Goal: Task Accomplishment & Management: Manage account settings

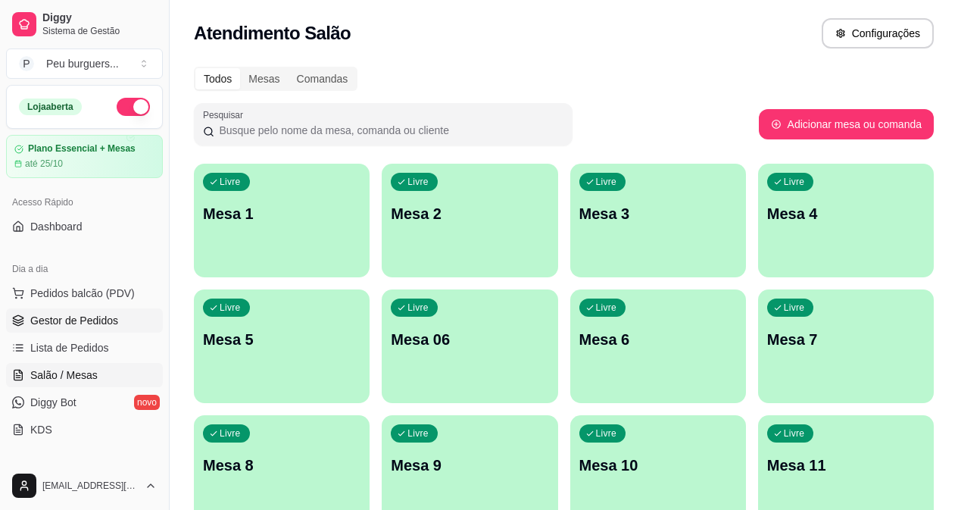
click at [83, 319] on span "Gestor de Pedidos" at bounding box center [74, 320] width 88 height 15
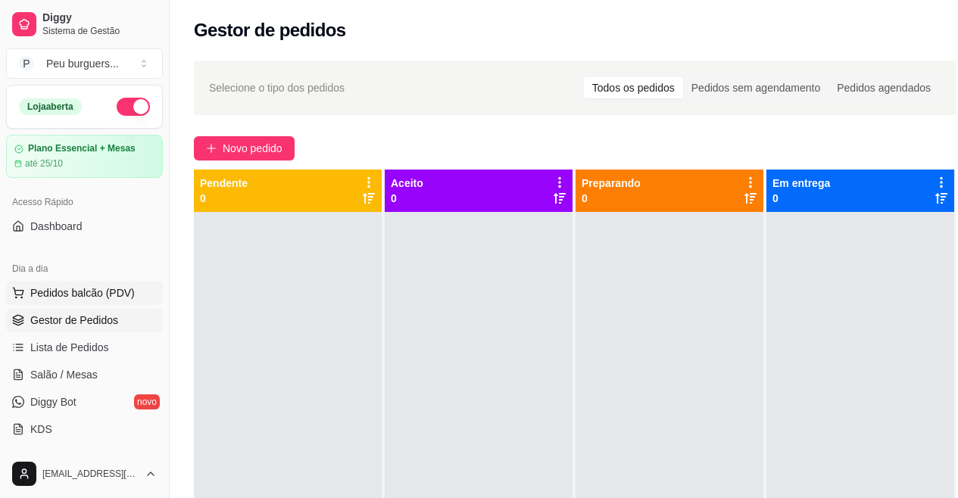
click at [74, 299] on span "Pedidos balcão (PDV)" at bounding box center [82, 293] width 105 height 15
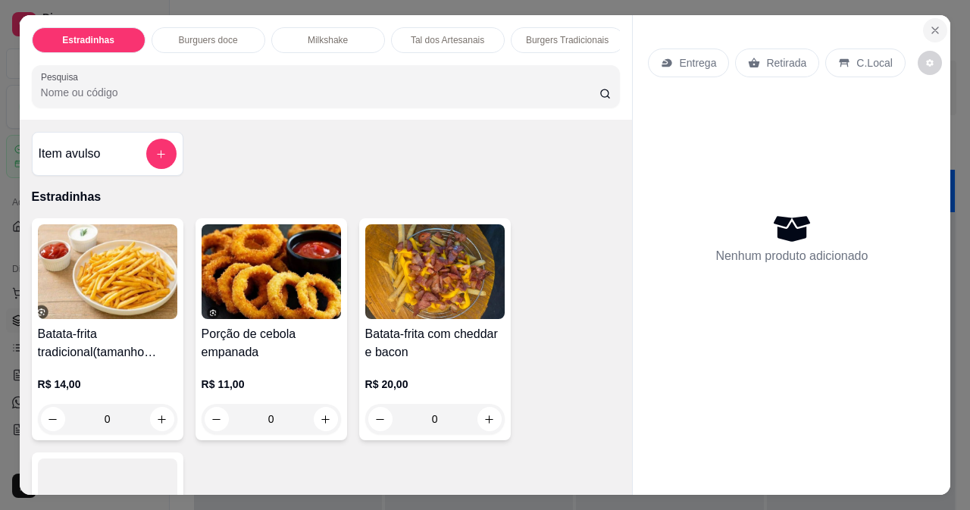
click at [935, 24] on icon "Close" at bounding box center [935, 30] width 12 height 12
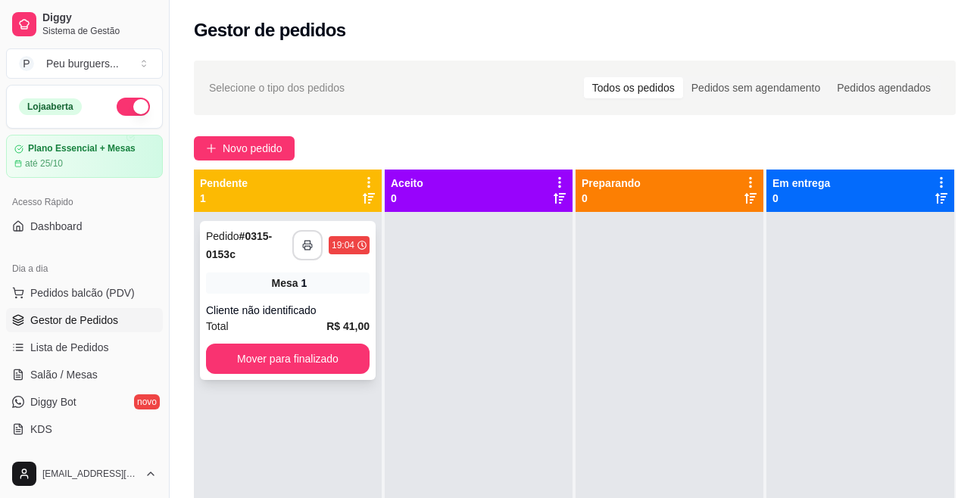
click at [311, 249] on icon "button" at bounding box center [307, 245] width 11 height 11
click at [256, 295] on div "**********" at bounding box center [288, 300] width 176 height 159
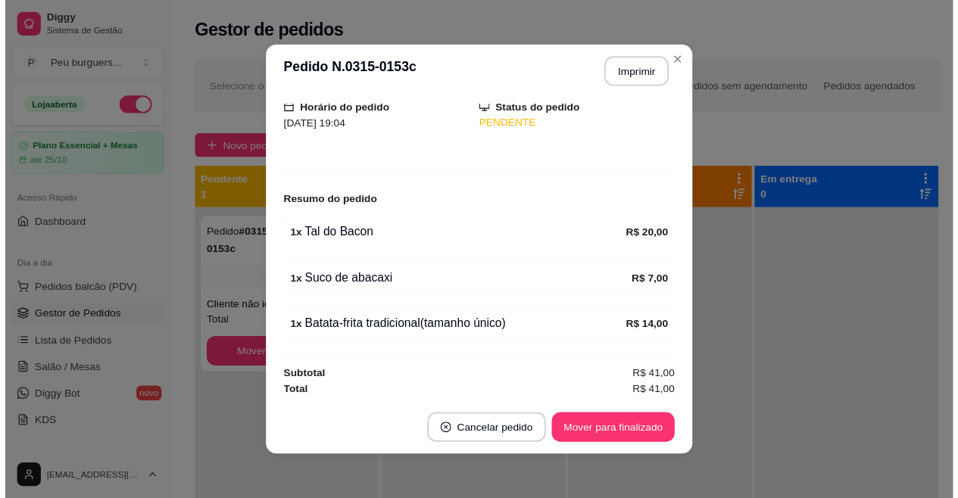
scroll to position [106, 0]
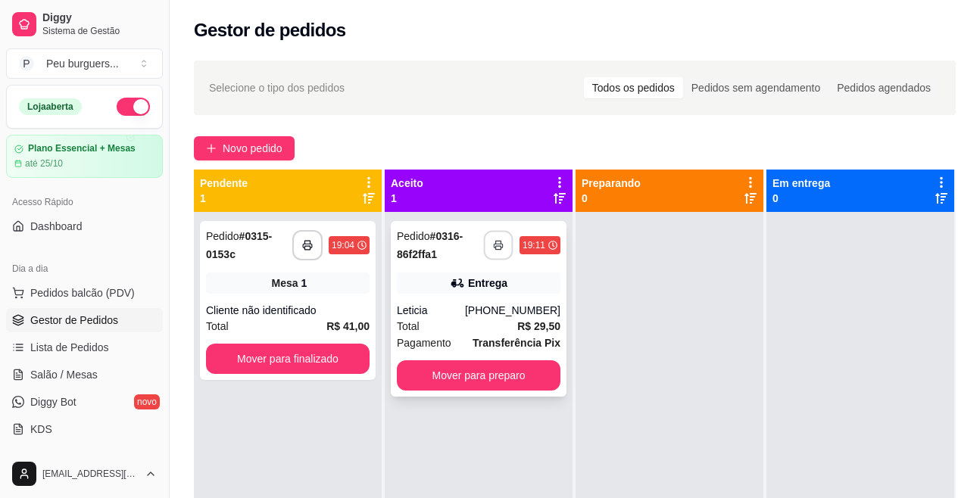
click at [494, 251] on button "button" at bounding box center [499, 246] width 30 height 30
click at [479, 370] on button "Mover para preparo" at bounding box center [479, 376] width 164 height 30
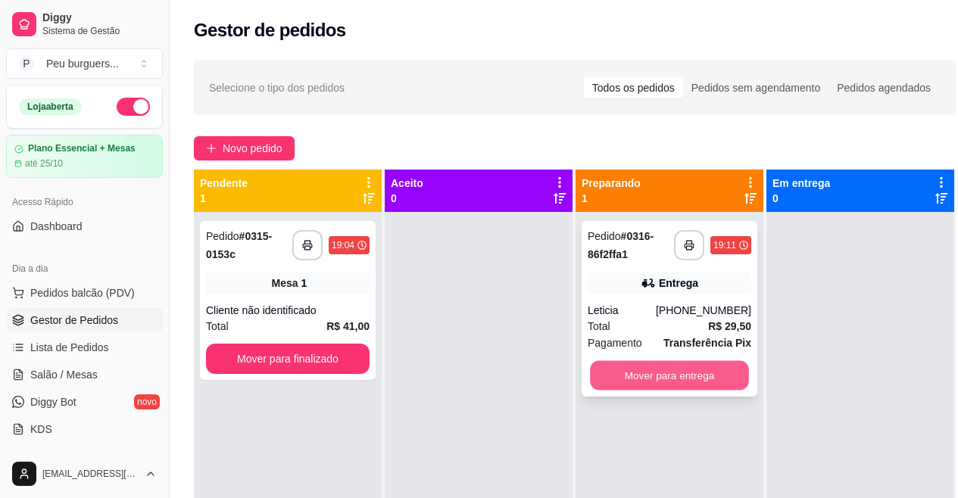
click at [663, 366] on button "Mover para entrega" at bounding box center [669, 376] width 159 height 30
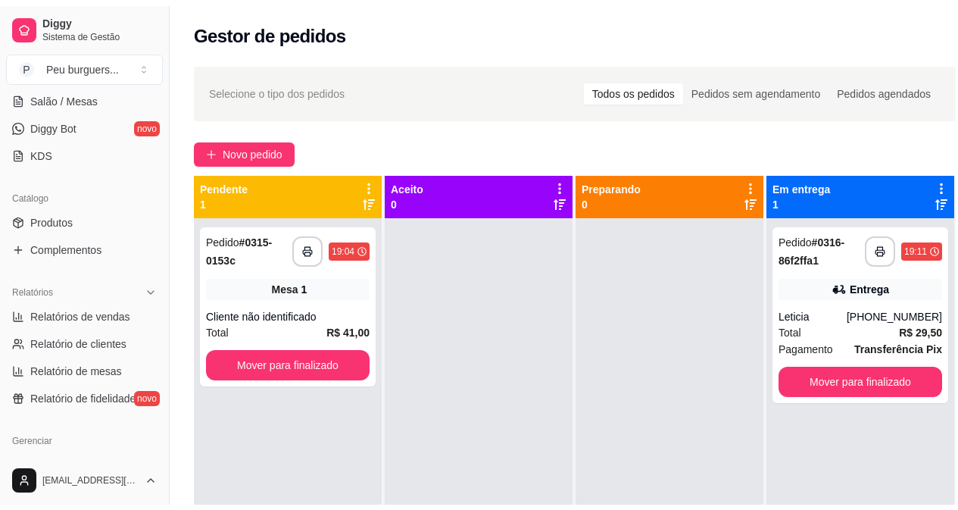
scroll to position [298, 0]
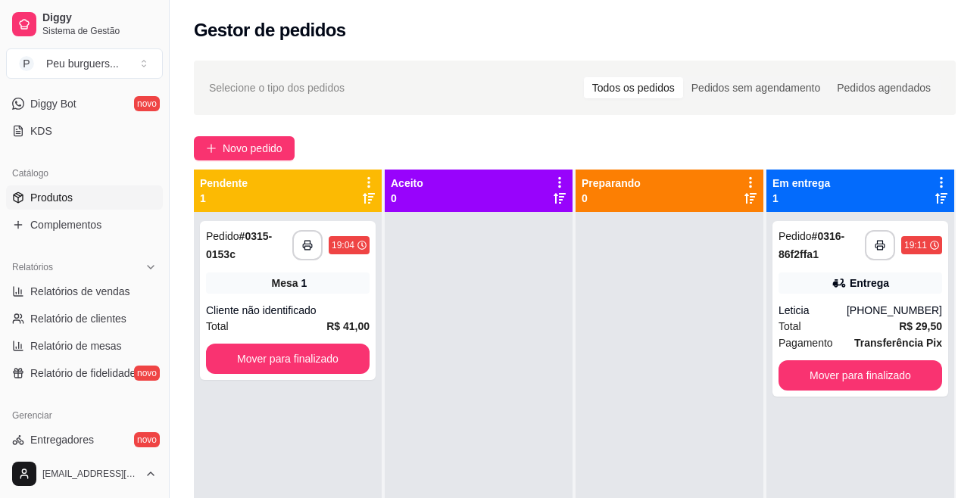
click at [70, 209] on link "Produtos" at bounding box center [84, 198] width 157 height 24
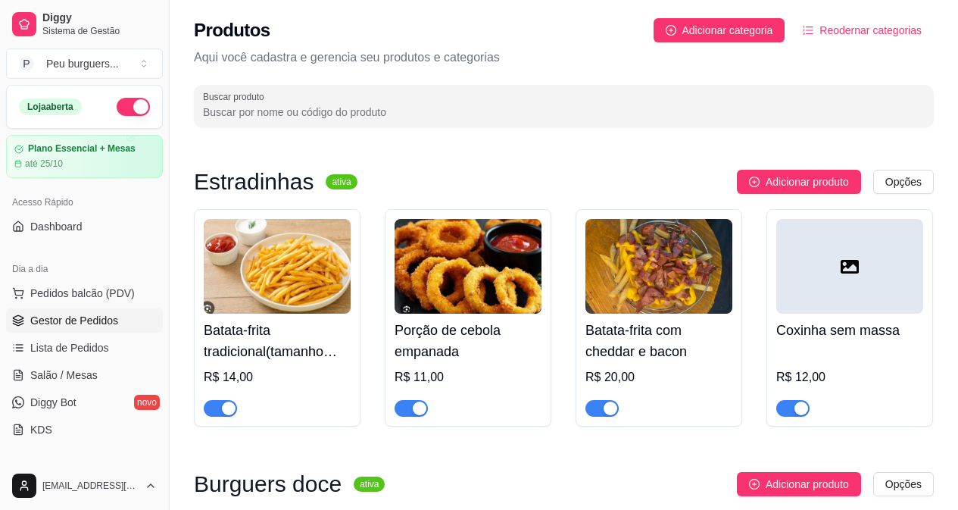
click at [108, 314] on span "Gestor de Pedidos" at bounding box center [74, 320] width 88 height 15
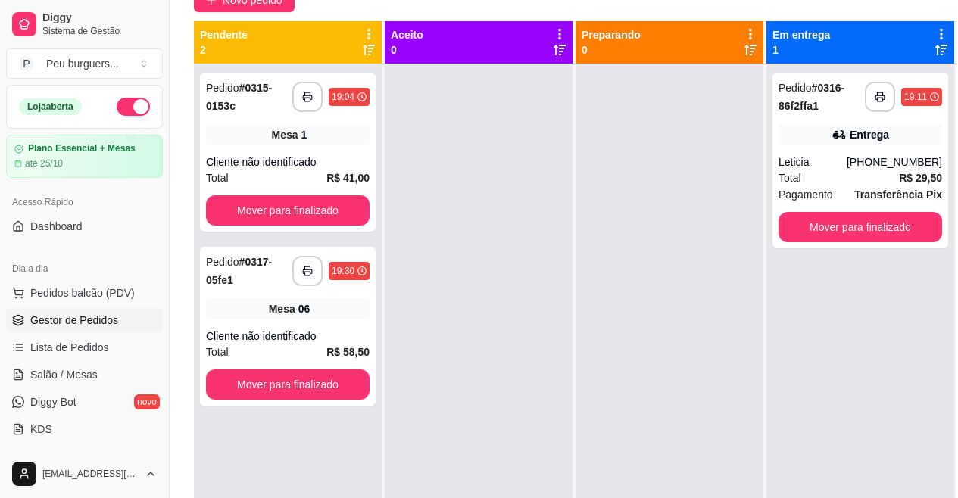
scroll to position [155, 0]
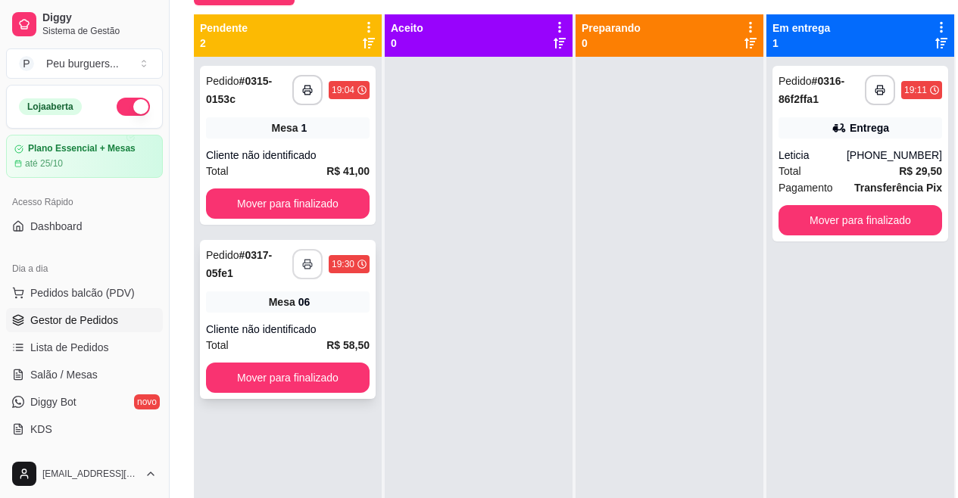
click at [307, 260] on polyline "button" at bounding box center [306, 261] width 5 height 3
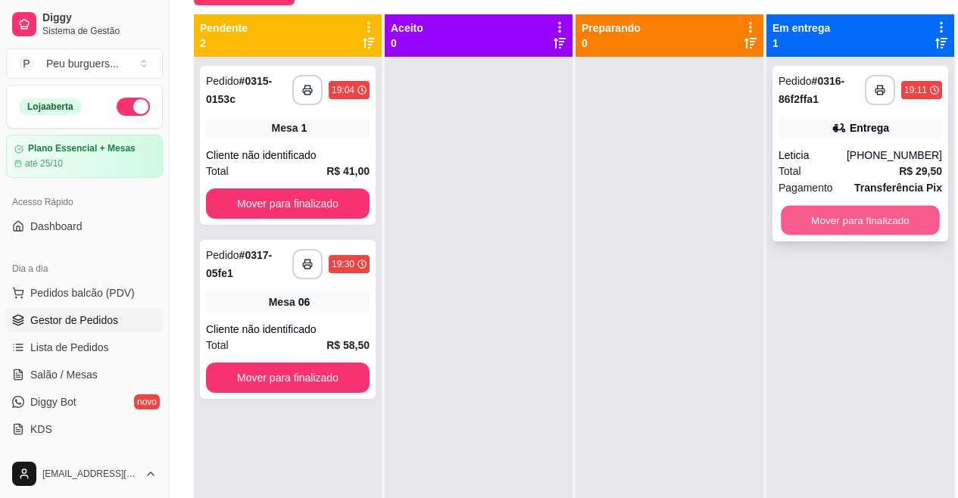
click at [848, 211] on button "Mover para finalizado" at bounding box center [860, 221] width 159 height 30
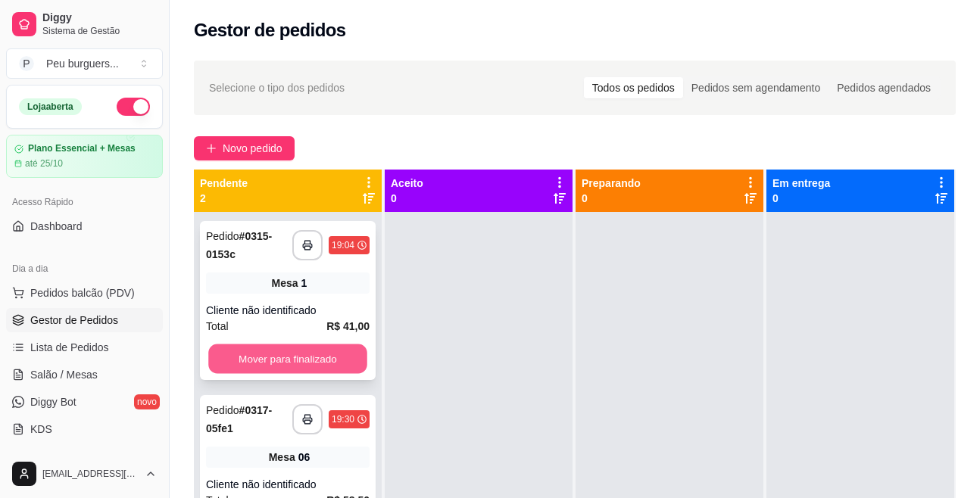
click at [283, 357] on button "Mover para finalizado" at bounding box center [287, 360] width 159 height 30
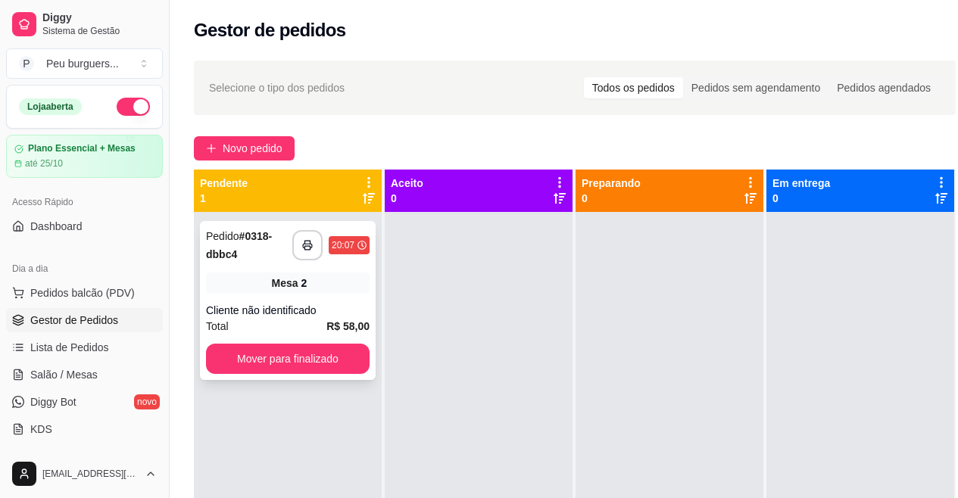
click at [283, 284] on span "Mesa" at bounding box center [285, 283] width 27 height 15
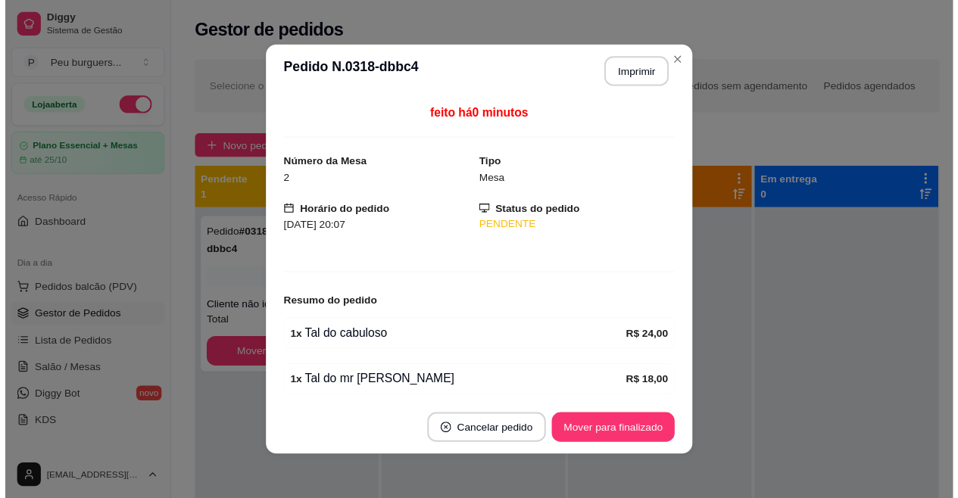
scroll to position [106, 0]
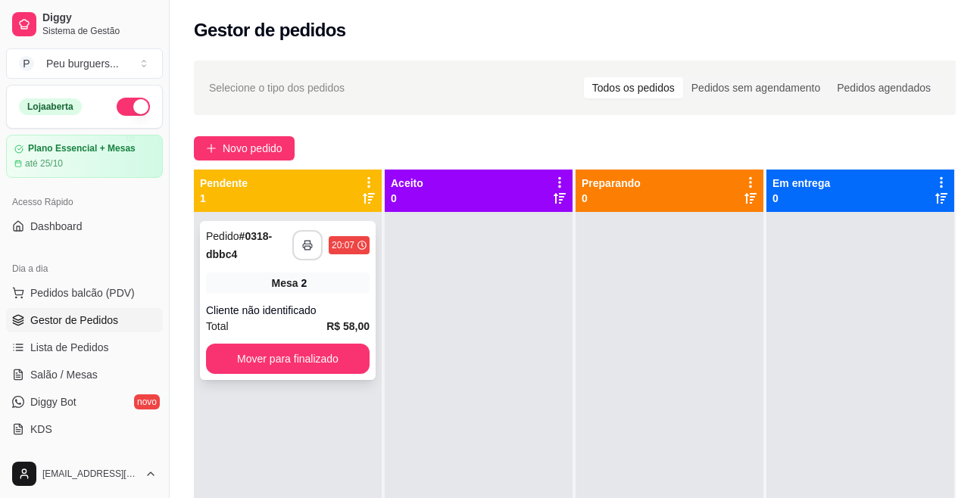
click at [303, 240] on button "button" at bounding box center [307, 245] width 30 height 30
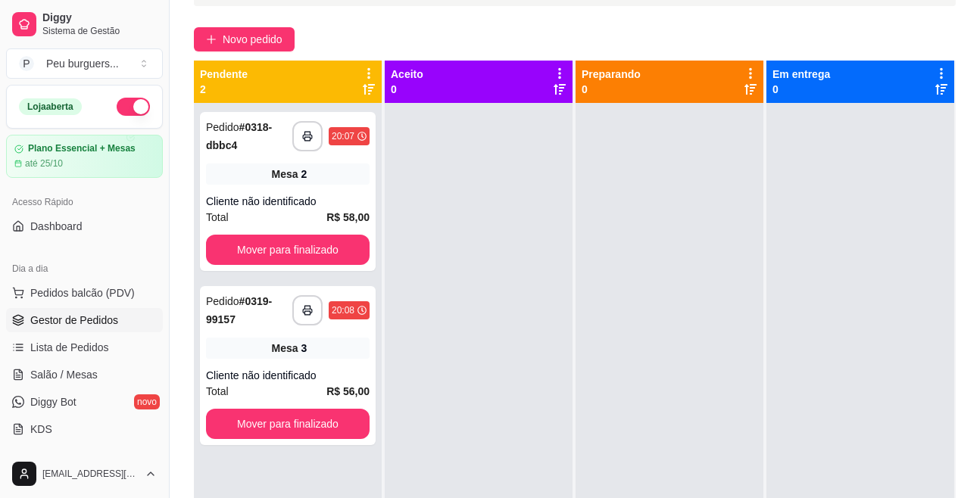
scroll to position [200, 0]
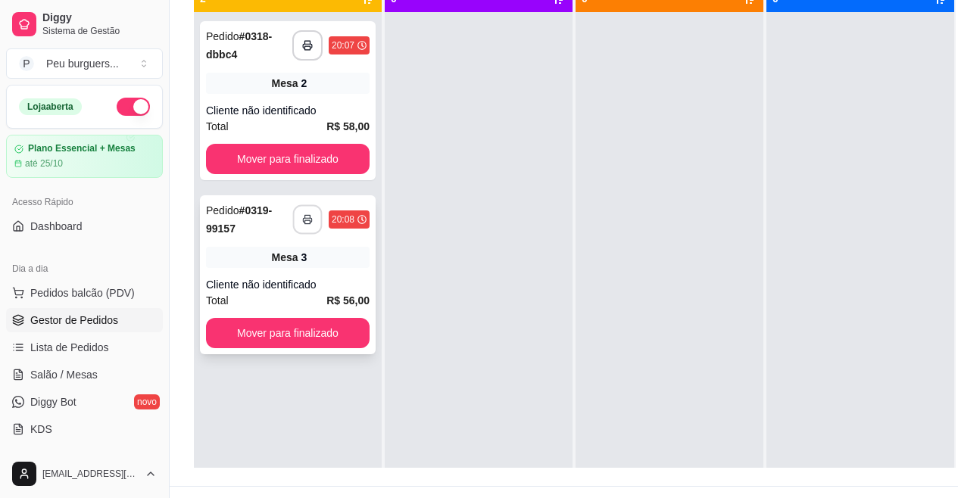
click at [310, 221] on icon "button" at bounding box center [307, 219] width 11 height 11
click at [329, 267] on div "**********" at bounding box center [288, 274] width 176 height 159
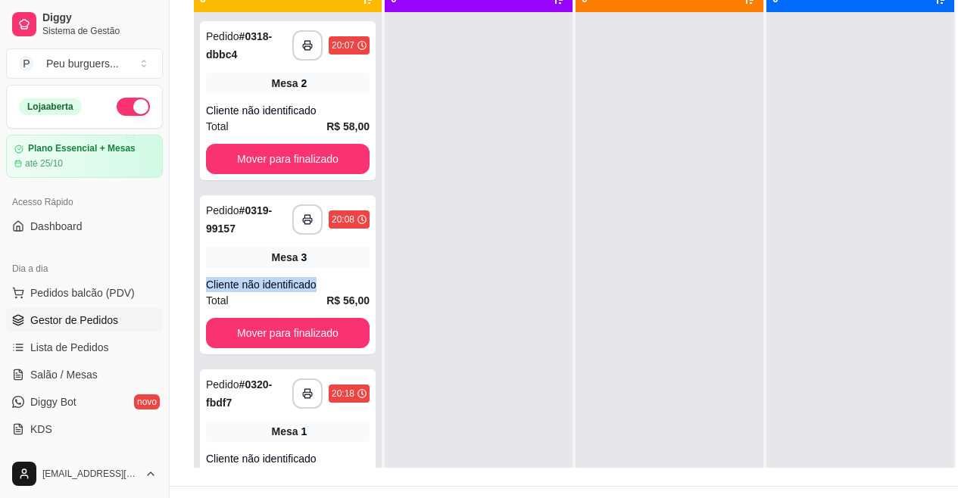
scroll to position [28, 0]
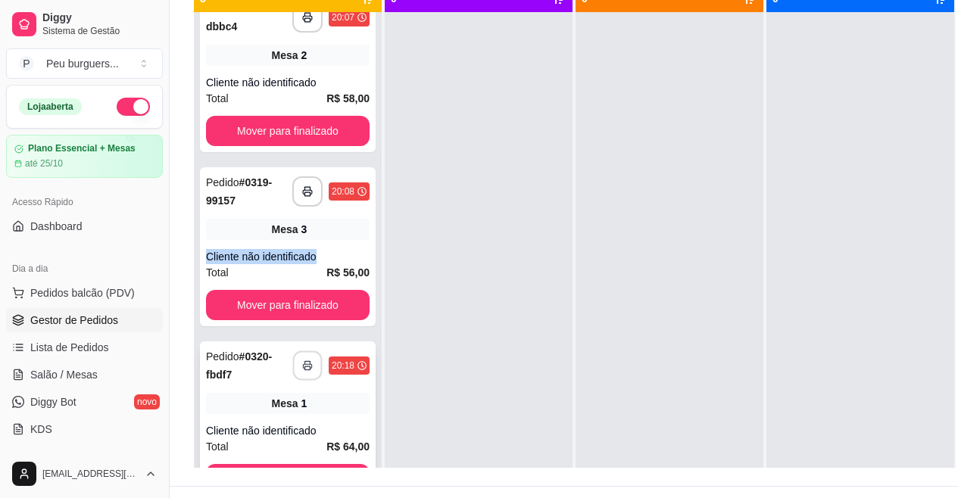
click at [293, 376] on button "button" at bounding box center [308, 366] width 30 height 30
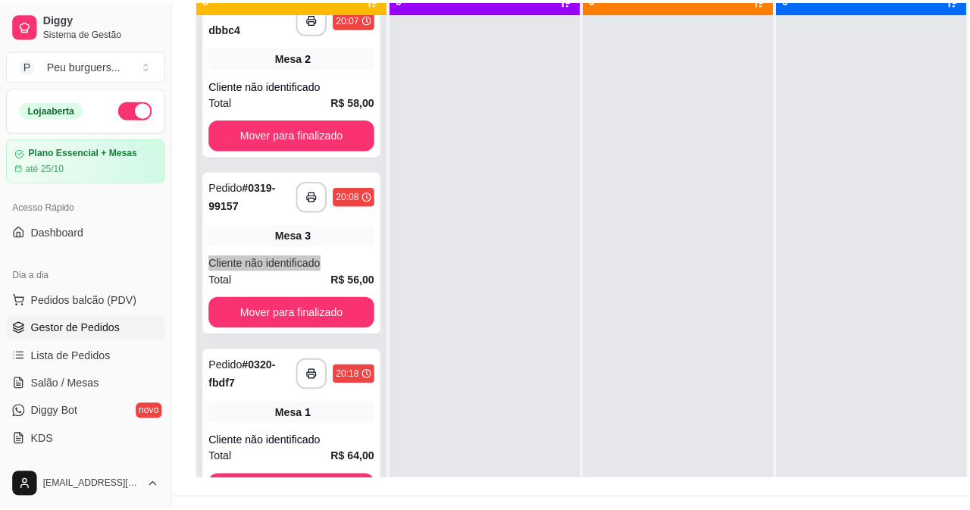
scroll to position [0, 0]
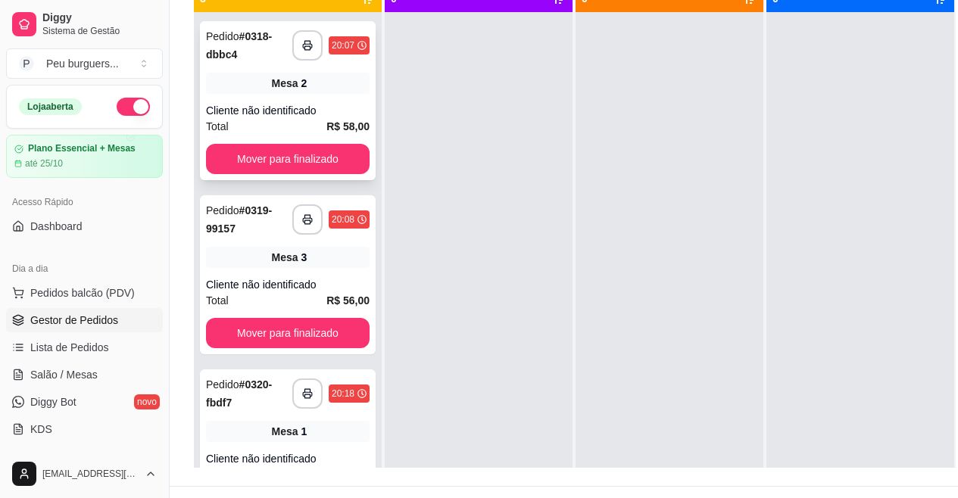
click at [248, 76] on div "Mesa 2" at bounding box center [288, 83] width 164 height 21
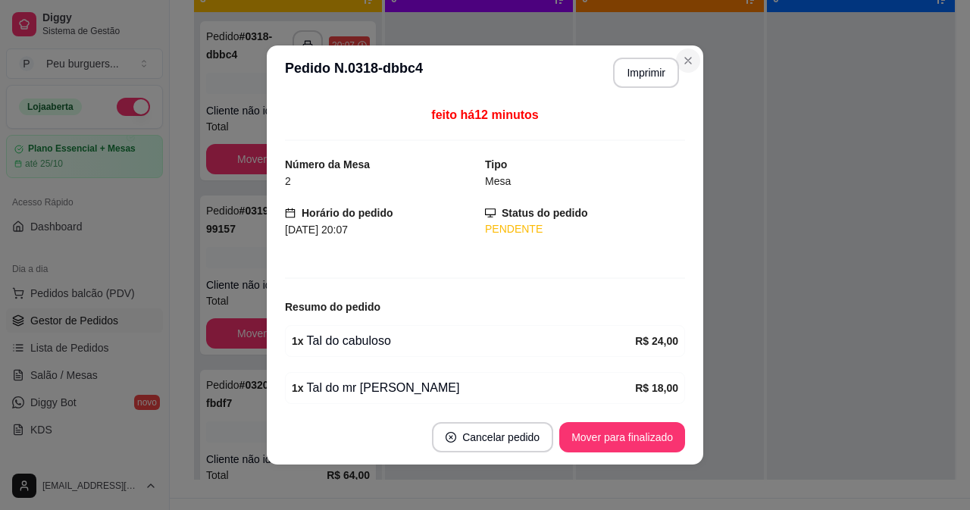
click at [702, 59] on div "**********" at bounding box center [485, 255] width 970 height 510
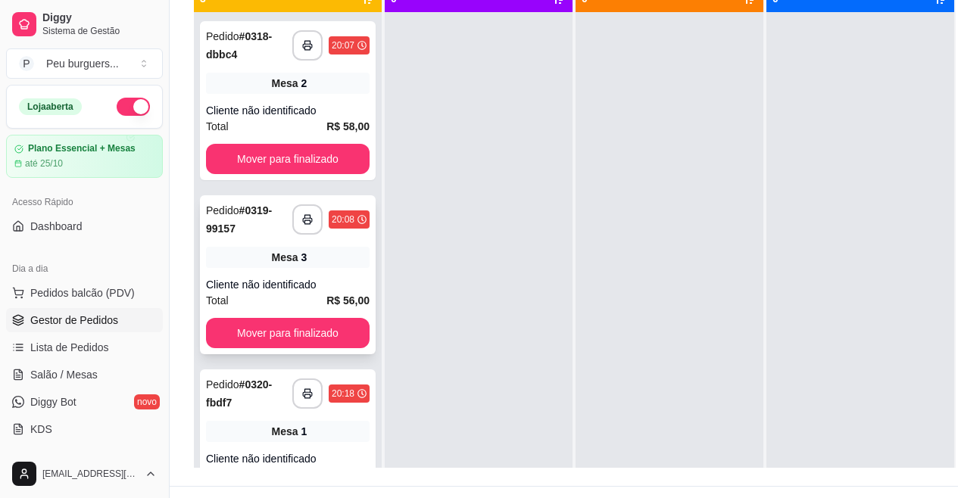
click at [298, 250] on div "Mesa 3" at bounding box center [288, 257] width 164 height 21
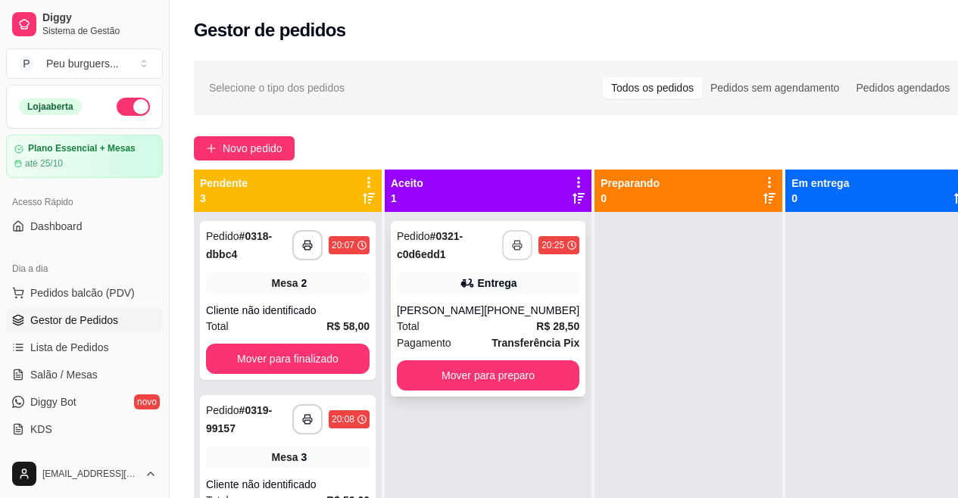
click at [512, 243] on icon "button" at bounding box center [517, 245] width 11 height 11
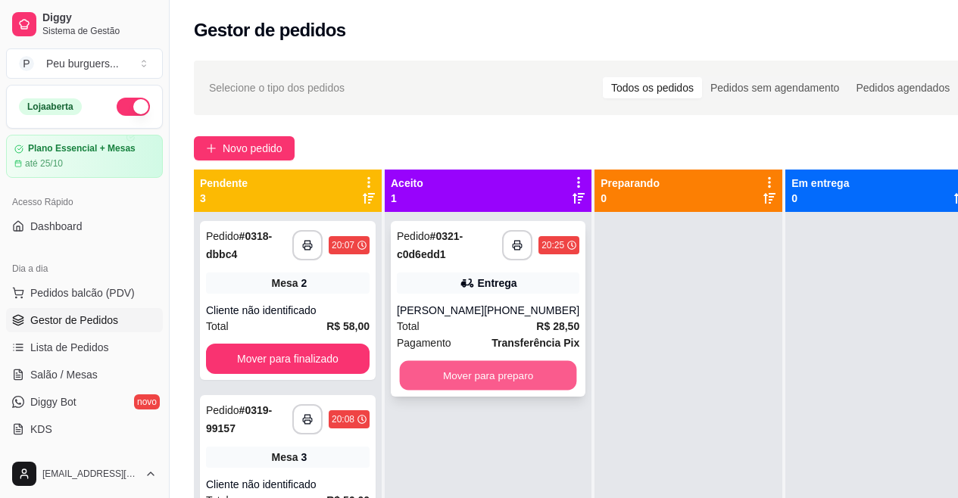
click at [486, 366] on button "Mover para preparo" at bounding box center [488, 376] width 177 height 30
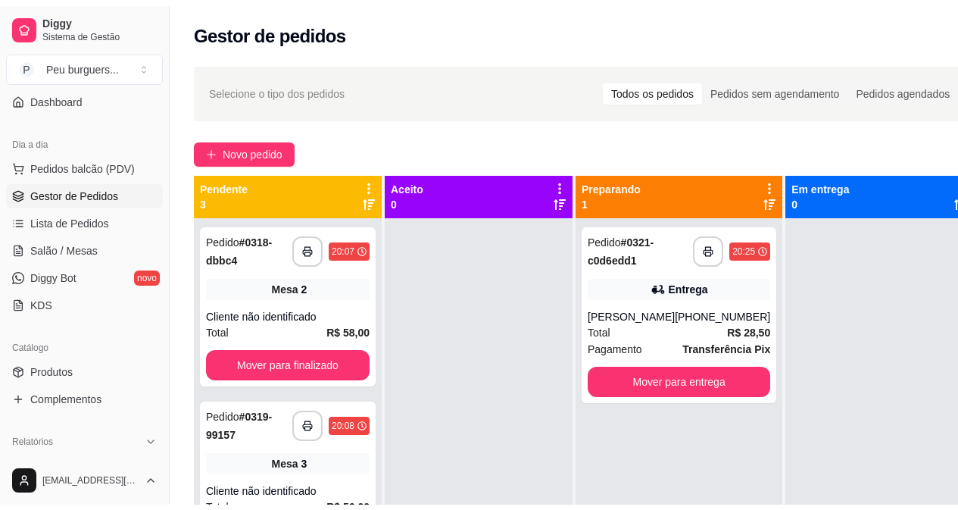
scroll to position [143, 0]
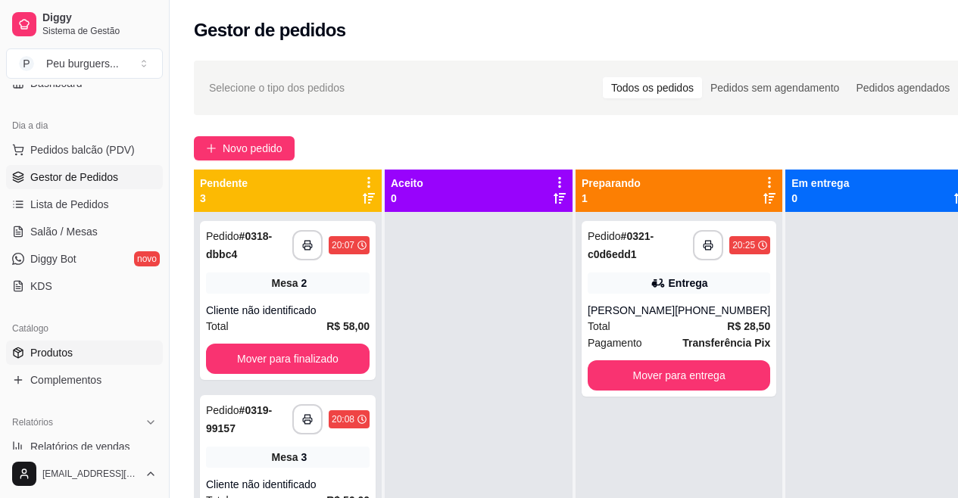
click at [105, 343] on link "Produtos" at bounding box center [84, 353] width 157 height 24
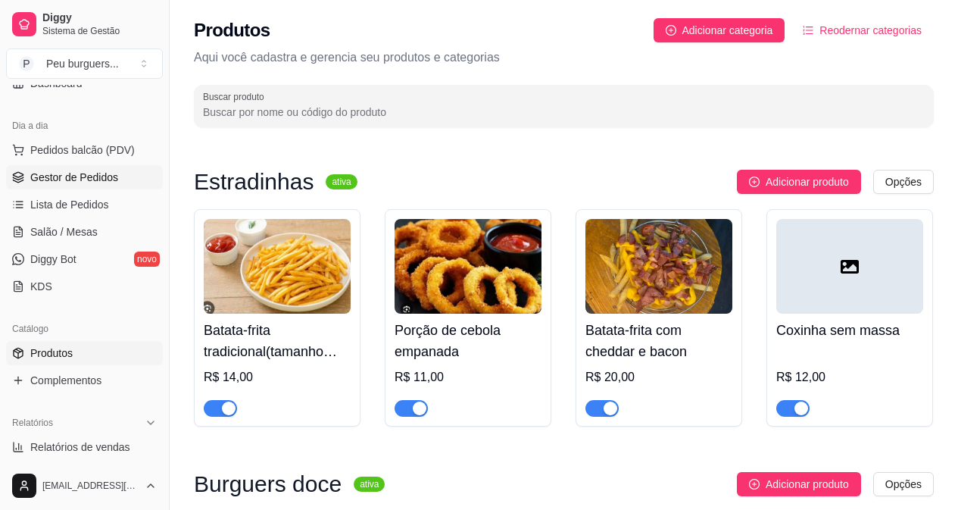
click at [68, 176] on span "Gestor de Pedidos" at bounding box center [74, 177] width 88 height 15
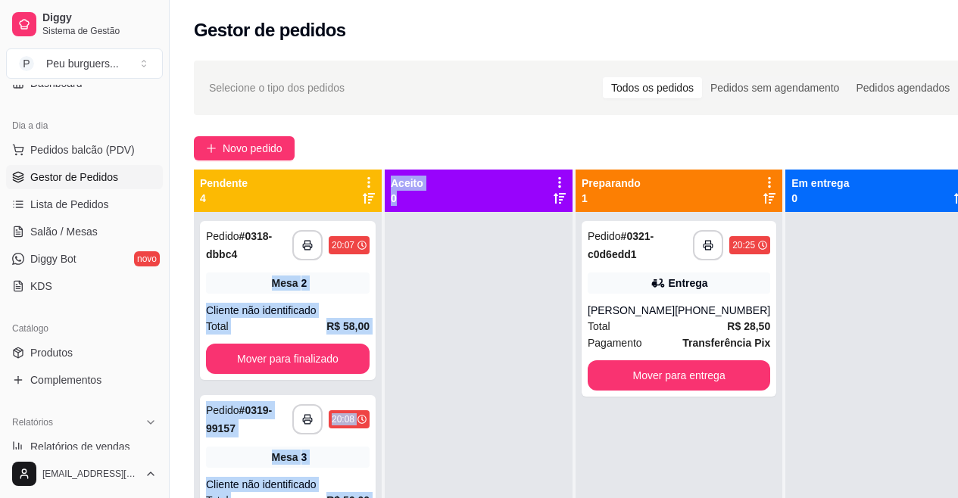
drag, startPoint x: 369, startPoint y: 252, endPoint x: 402, endPoint y: 367, distance: 119.9
click at [402, 367] on div "**********" at bounding box center [584, 419] width 781 height 498
click at [398, 267] on div at bounding box center [479, 461] width 188 height 498
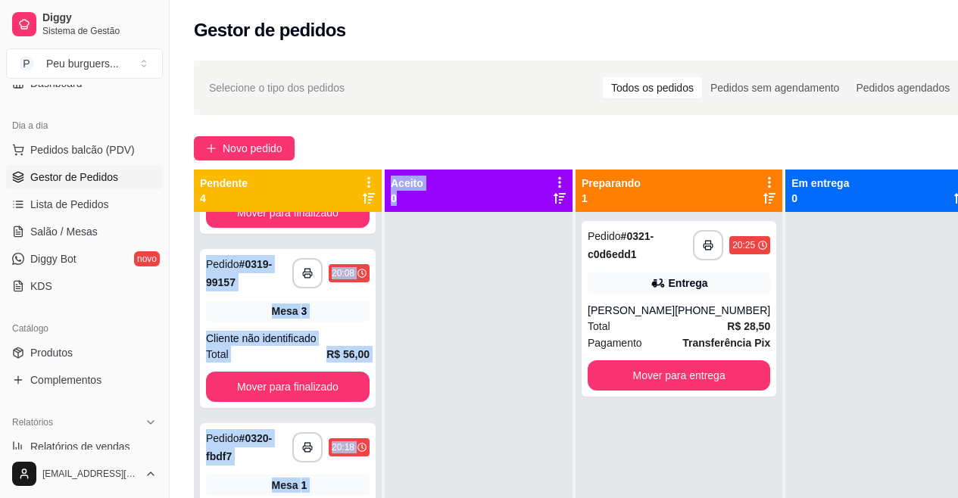
scroll to position [202, 0]
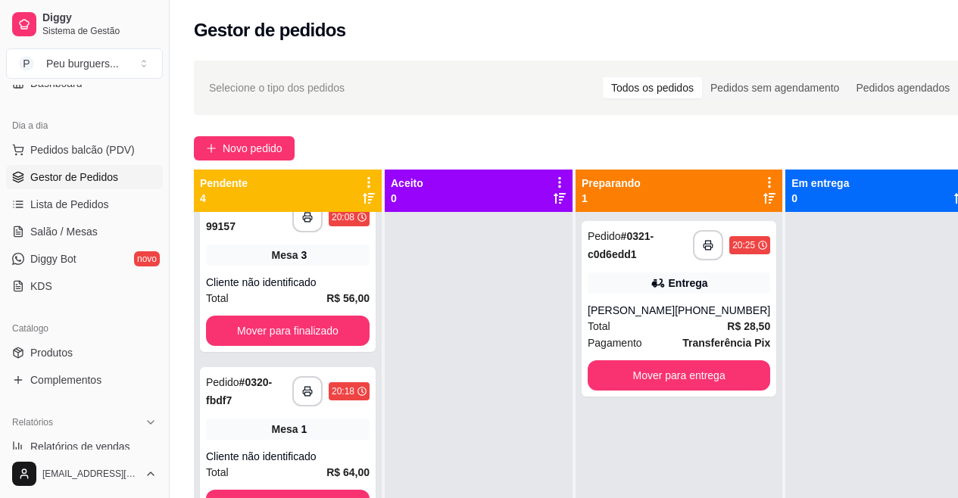
click at [417, 116] on div "**********" at bounding box center [584, 369] width 829 height 635
drag, startPoint x: 369, startPoint y: 448, endPoint x: 386, endPoint y: 355, distance: 94.0
click at [384, 355] on div "**********" at bounding box center [289, 419] width 191 height 498
click at [449, 398] on div at bounding box center [479, 461] width 188 height 498
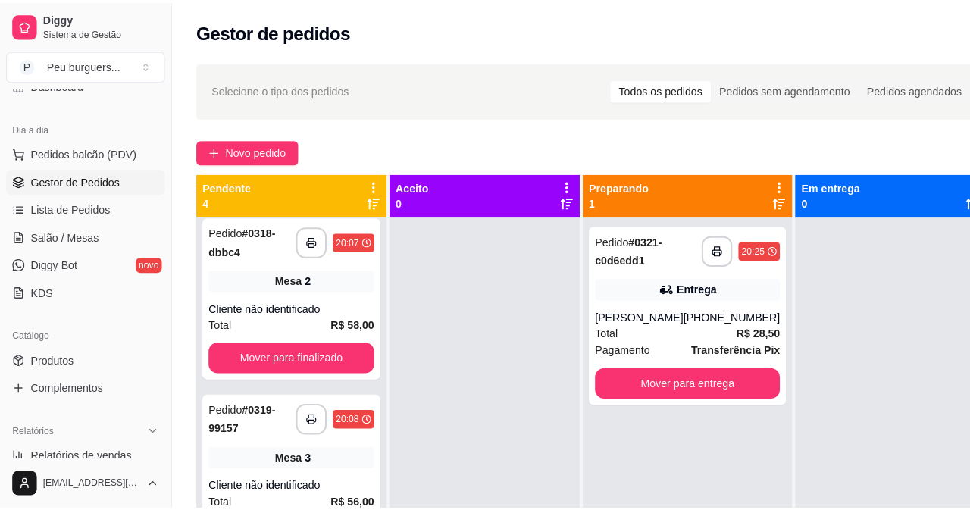
scroll to position [0, 0]
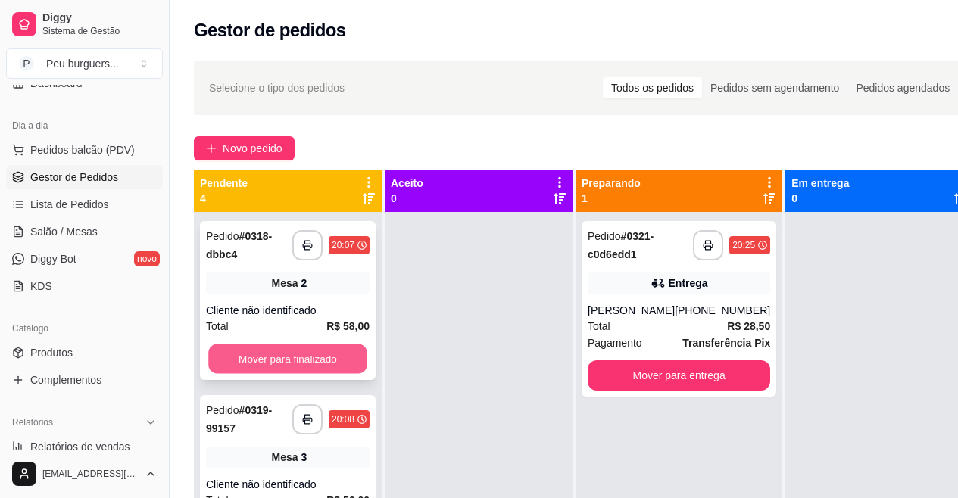
click at [257, 367] on button "Mover para finalizado" at bounding box center [287, 360] width 159 height 30
click at [257, 355] on button "Mover para finalizado" at bounding box center [287, 360] width 159 height 30
click at [257, 355] on button "Mover para finalizado" at bounding box center [288, 359] width 164 height 30
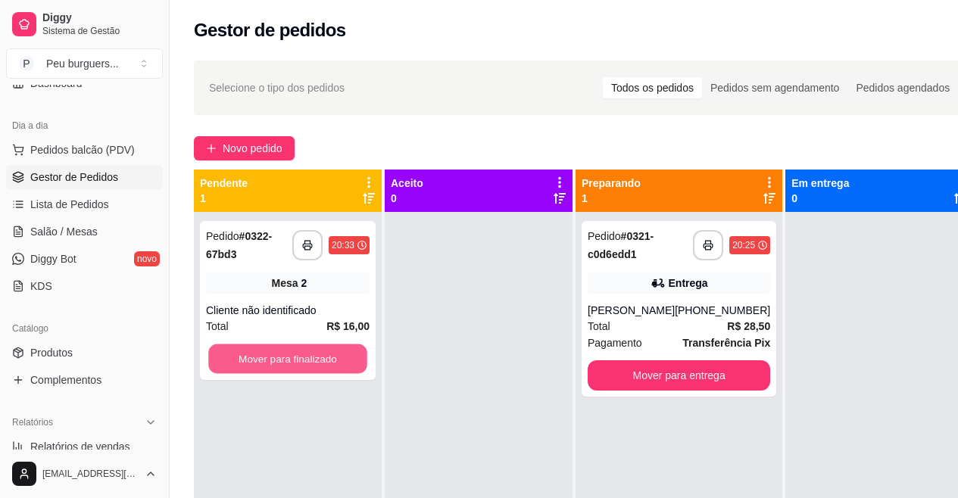
click at [257, 355] on button "Mover para finalizado" at bounding box center [287, 360] width 159 height 30
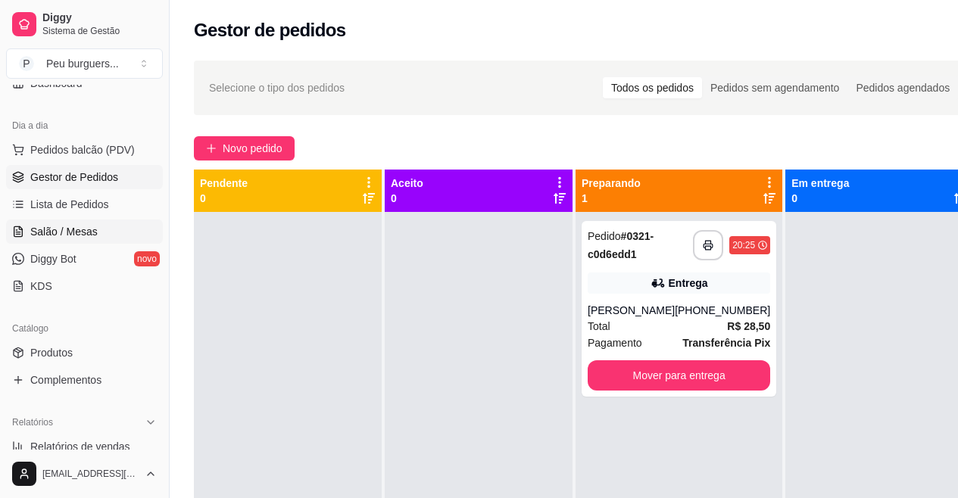
click at [89, 230] on span "Salão / Mesas" at bounding box center [63, 231] width 67 height 15
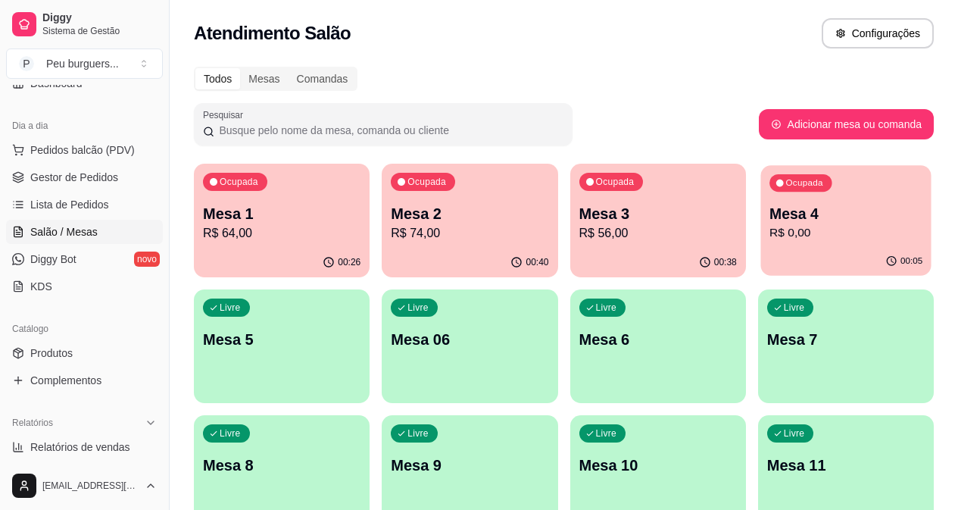
click at [785, 181] on p "Ocupada" at bounding box center [803, 183] width 37 height 12
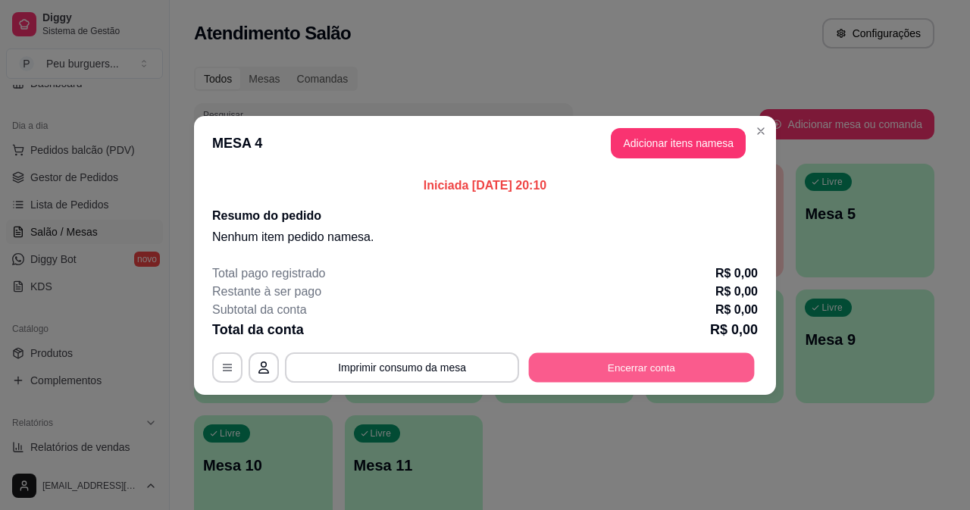
click at [650, 361] on button "Encerrar conta" at bounding box center [642, 367] width 226 height 30
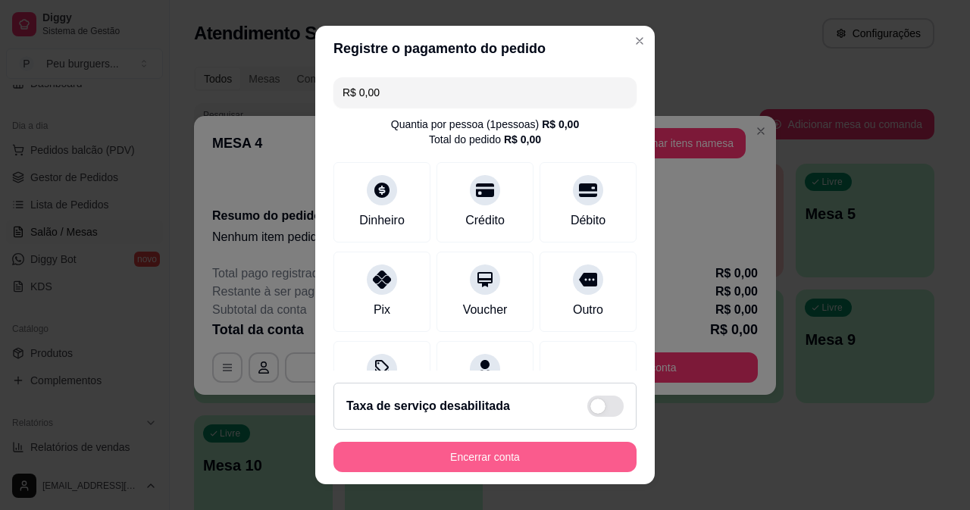
click at [473, 464] on button "Encerrar conta" at bounding box center [484, 457] width 303 height 30
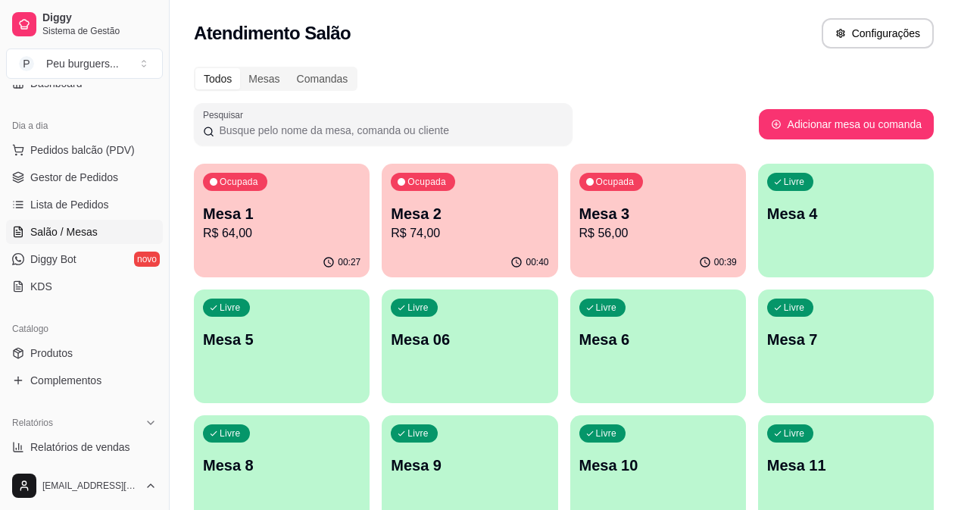
click at [265, 223] on div "Mesa 1 R$ 64,00" at bounding box center [282, 222] width 158 height 39
click at [100, 178] on span "Gestor de Pedidos" at bounding box center [74, 177] width 88 height 15
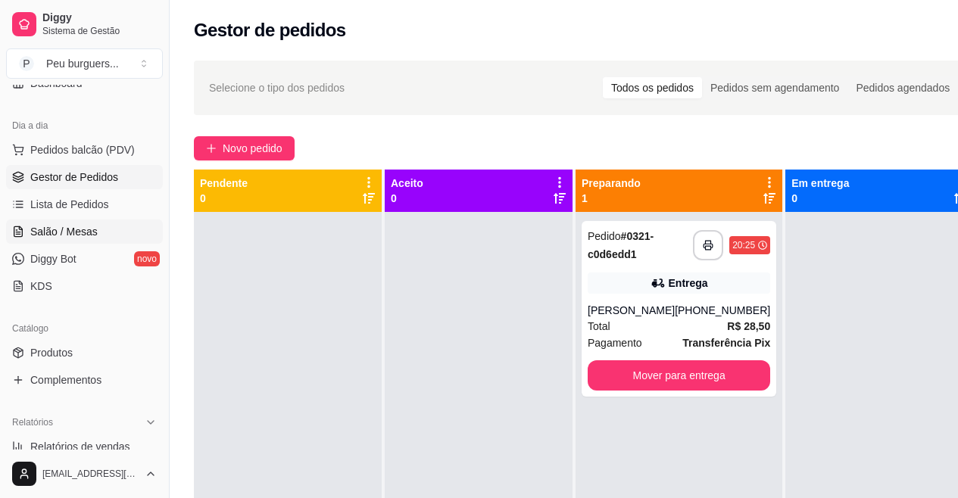
click at [70, 242] on link "Salão / Mesas" at bounding box center [84, 232] width 157 height 24
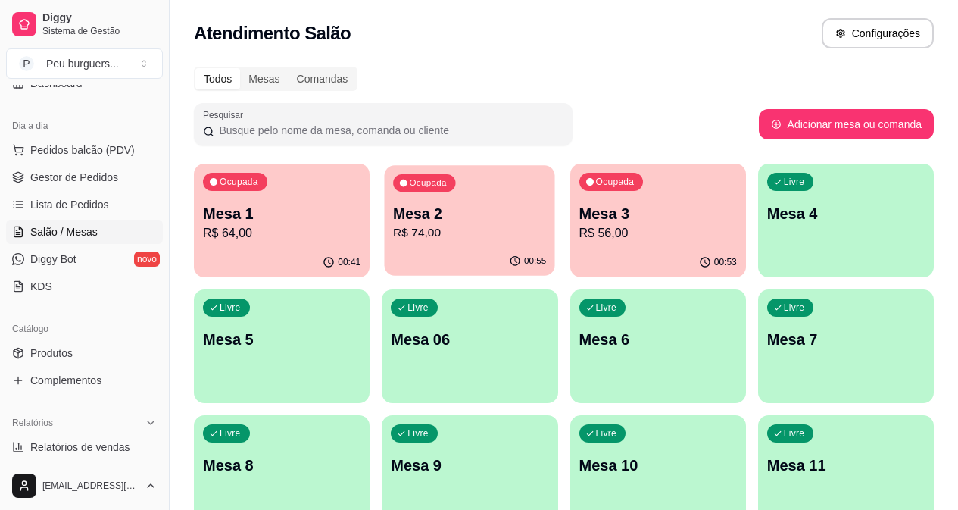
click at [439, 225] on p "R$ 74,00" at bounding box center [469, 232] width 153 height 17
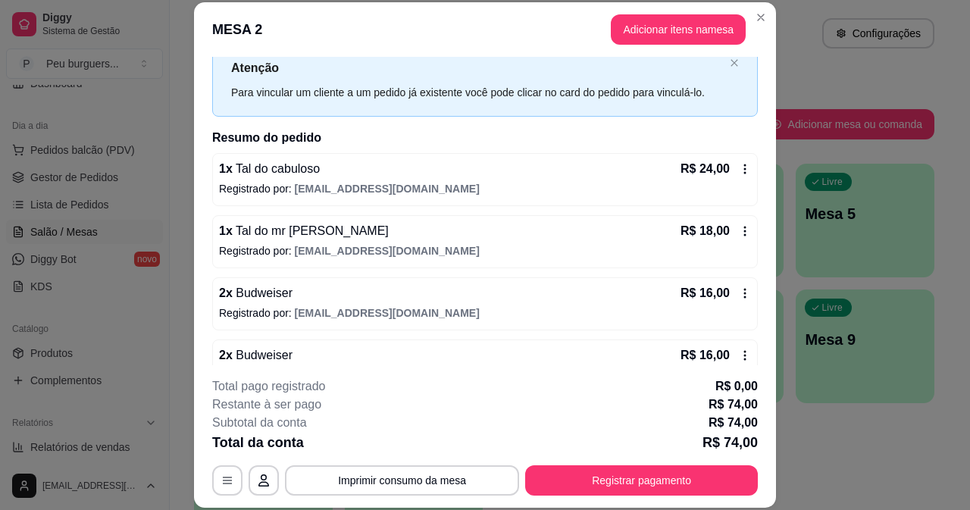
scroll to position [81, 0]
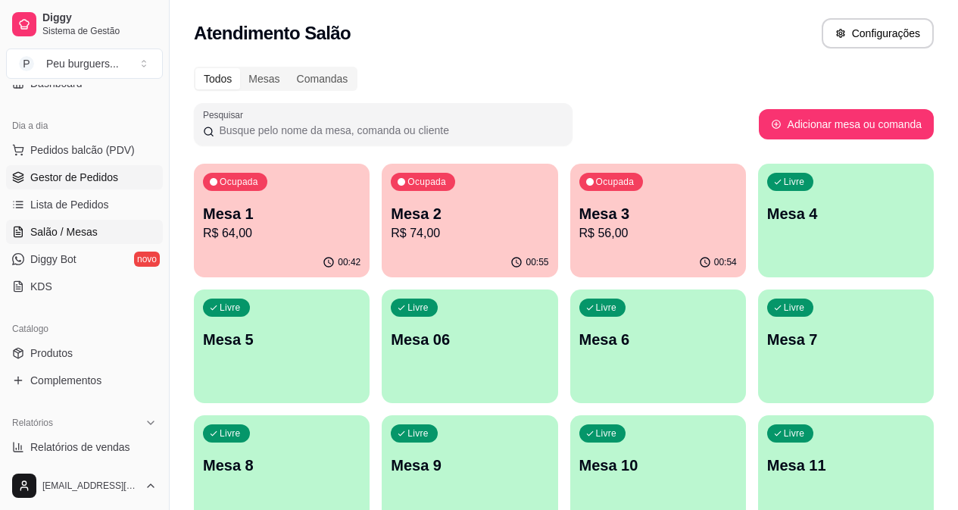
click at [81, 173] on span "Gestor de Pedidos" at bounding box center [74, 177] width 88 height 15
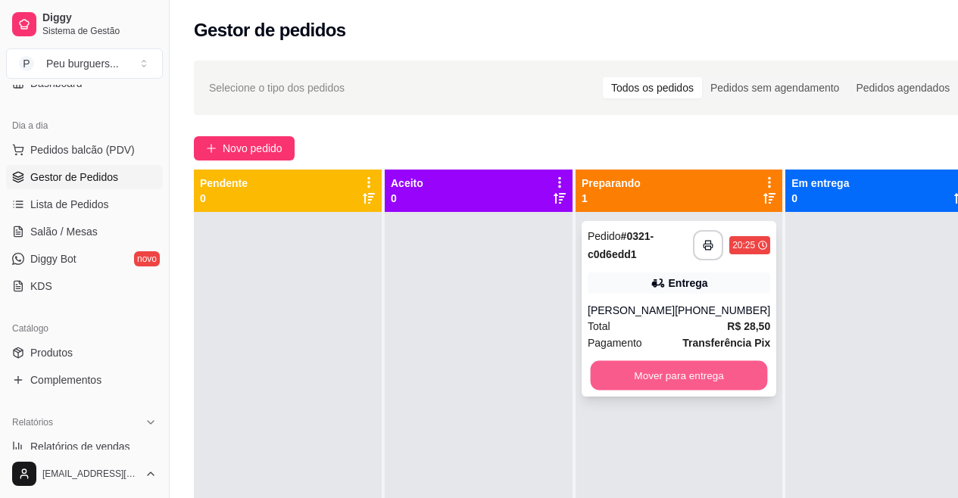
click at [657, 372] on button "Mover para entrega" at bounding box center [679, 376] width 177 height 30
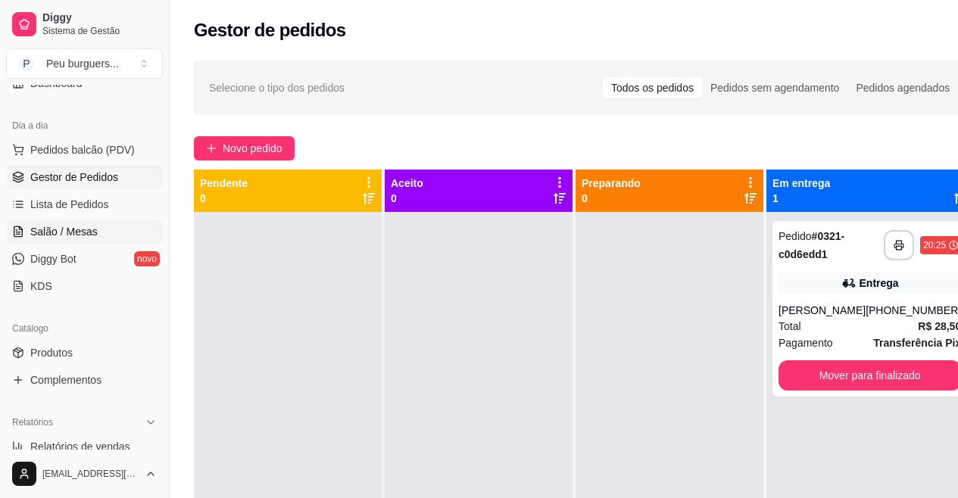
click at [107, 231] on link "Salão / Mesas" at bounding box center [84, 232] width 157 height 24
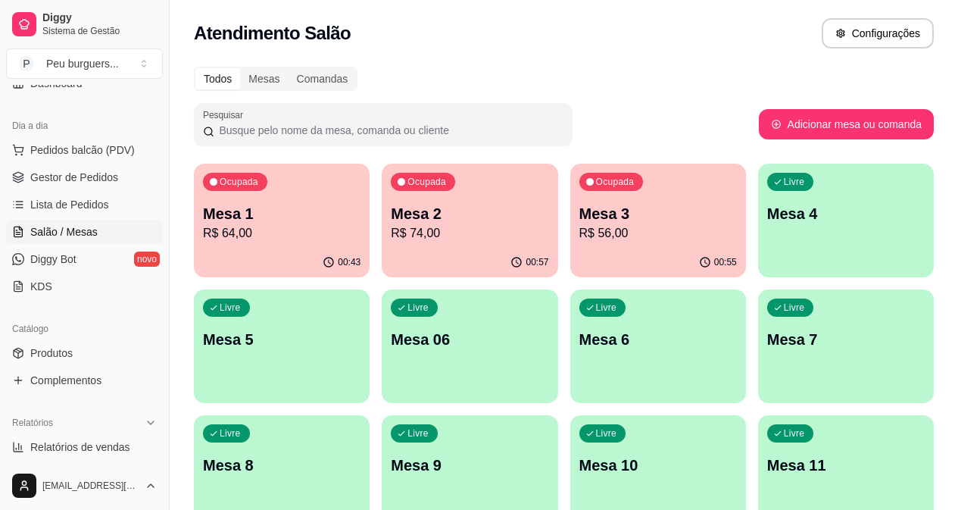
click at [579, 213] on p "Mesa 3" at bounding box center [658, 213] width 158 height 21
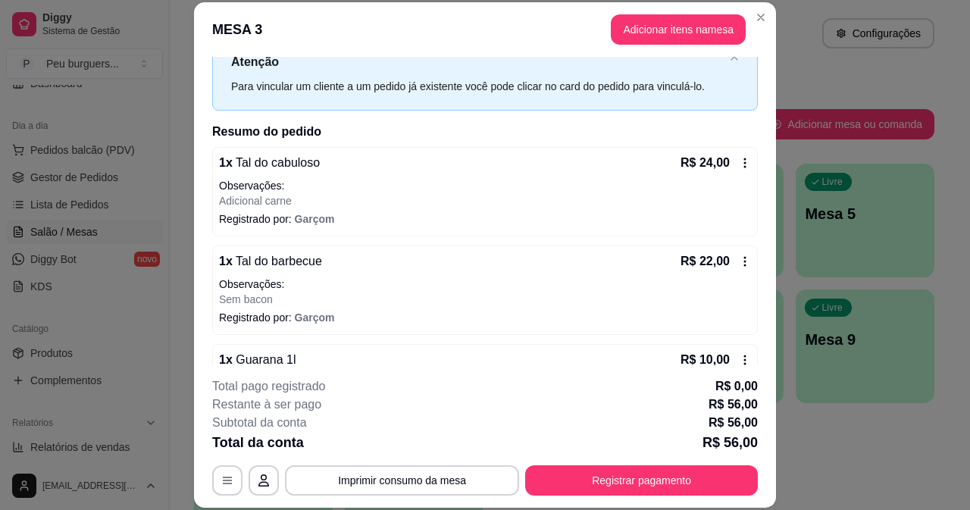
scroll to position [92, 0]
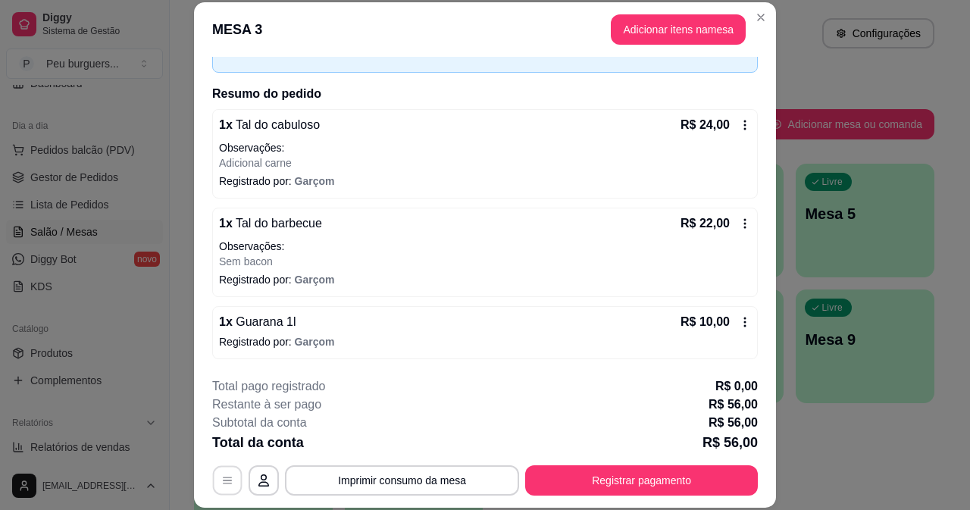
click at [213, 489] on button "button" at bounding box center [228, 480] width 30 height 30
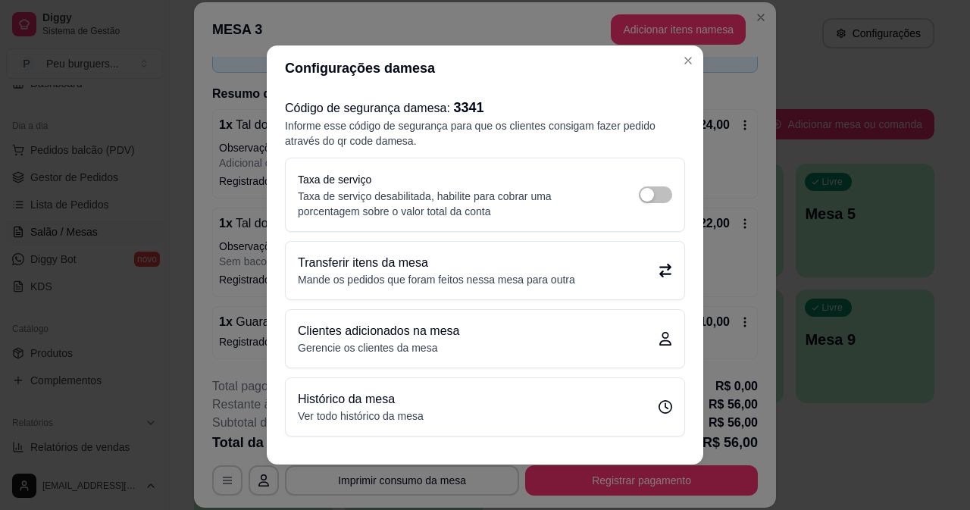
scroll to position [2, 0]
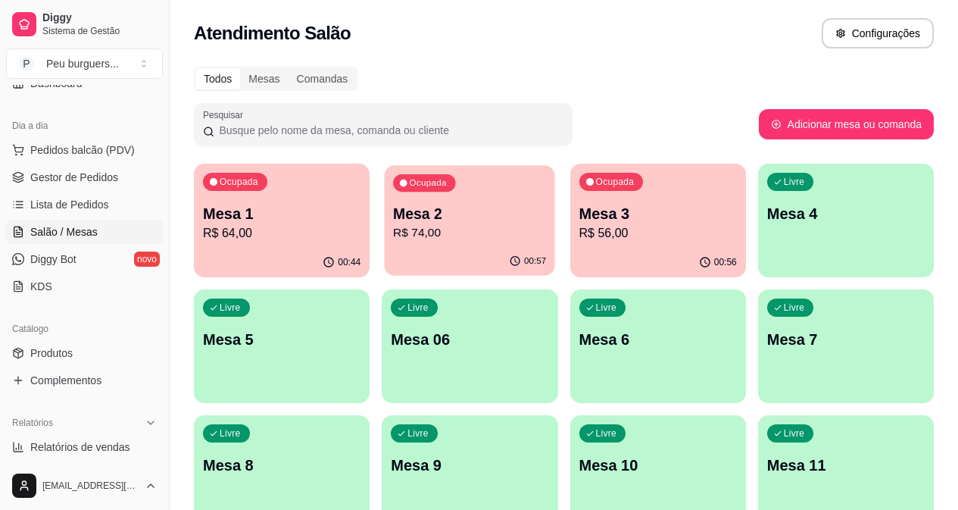
click at [417, 214] on p "Mesa 2" at bounding box center [469, 214] width 153 height 20
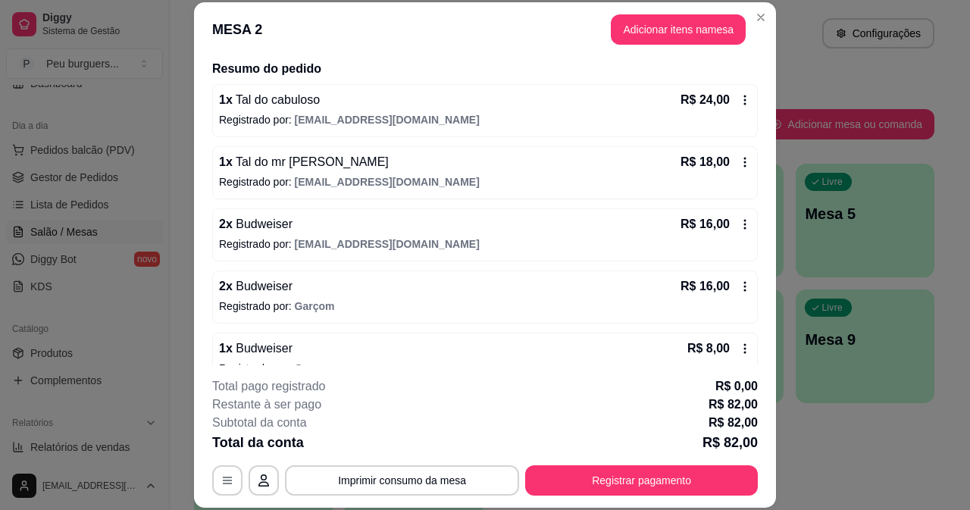
scroll to position [143, 0]
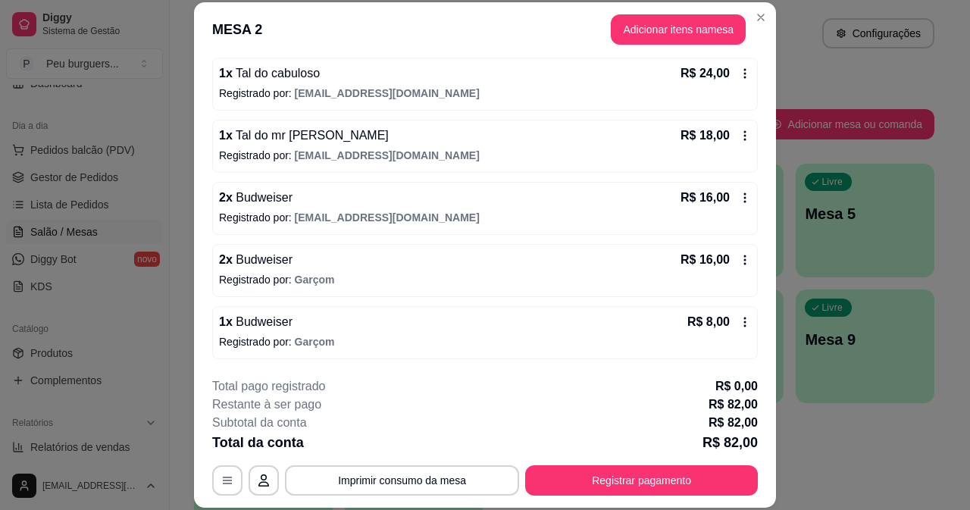
click at [738, 261] on icon at bounding box center [744, 260] width 12 height 12
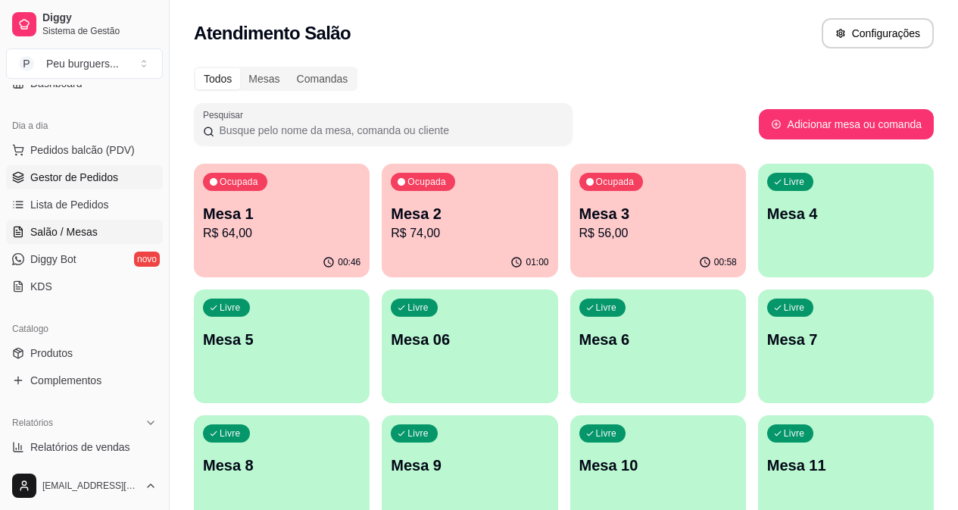
click at [107, 170] on span "Gestor de Pedidos" at bounding box center [74, 177] width 88 height 15
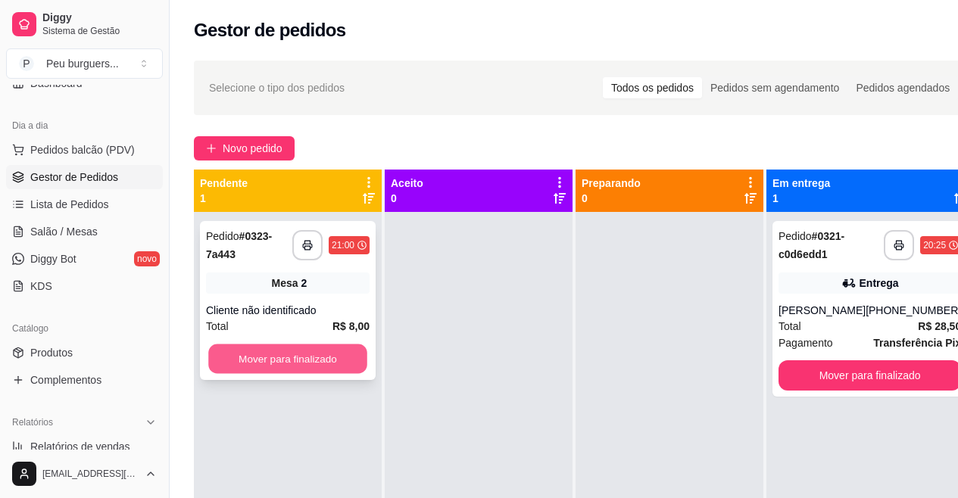
click at [275, 358] on button "Mover para finalizado" at bounding box center [287, 360] width 159 height 30
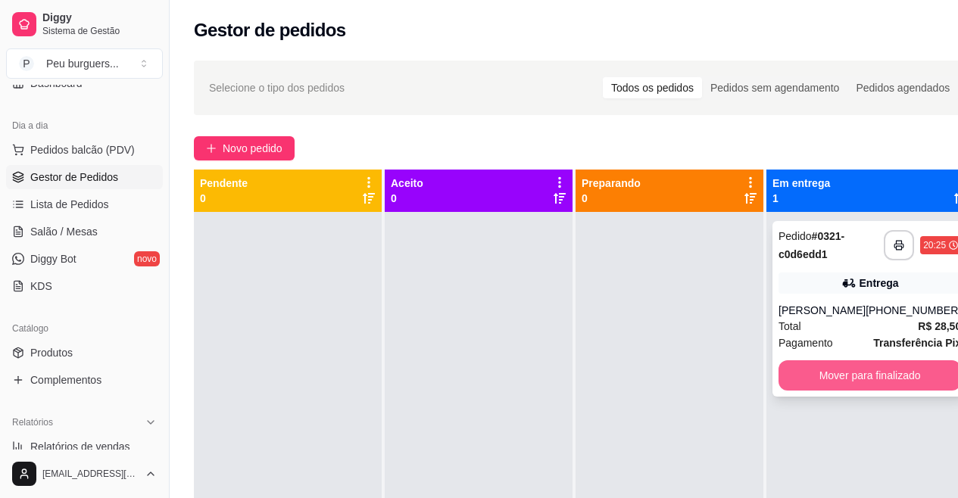
click at [870, 376] on button "Mover para finalizado" at bounding box center [870, 376] width 183 height 30
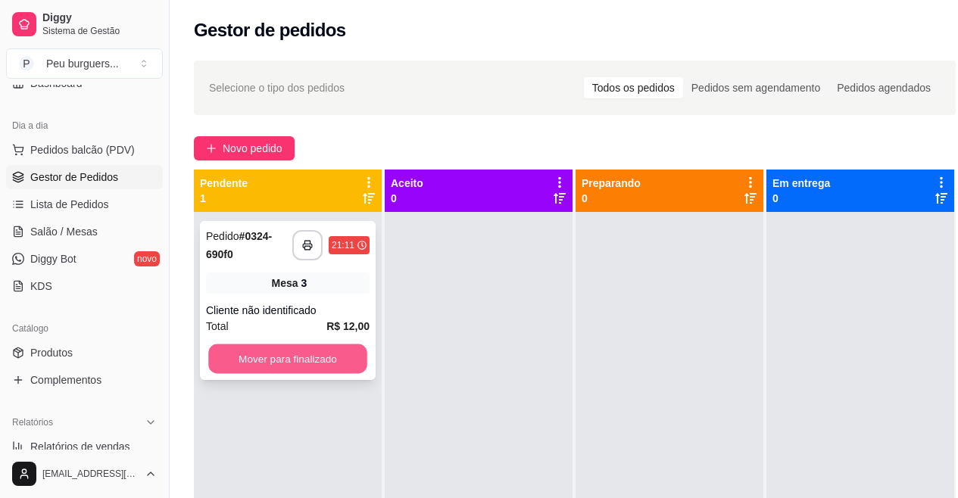
click at [302, 361] on button "Mover para finalizado" at bounding box center [287, 360] width 159 height 30
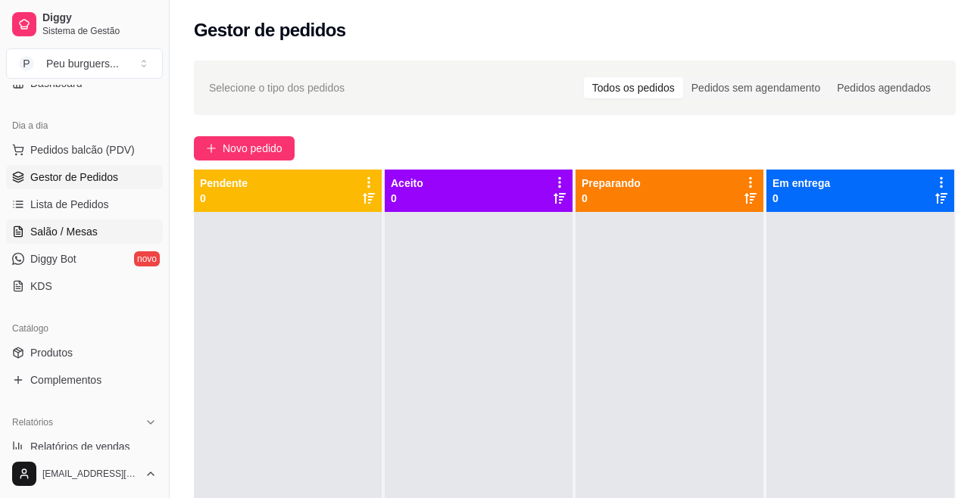
click at [86, 226] on span "Salão / Mesas" at bounding box center [63, 231] width 67 height 15
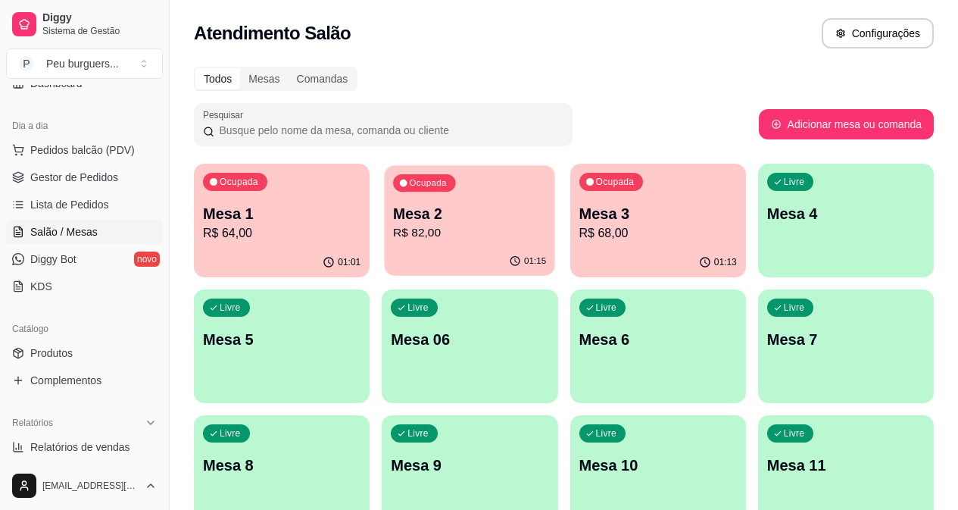
click at [393, 214] on p "Mesa 2" at bounding box center [469, 214] width 153 height 20
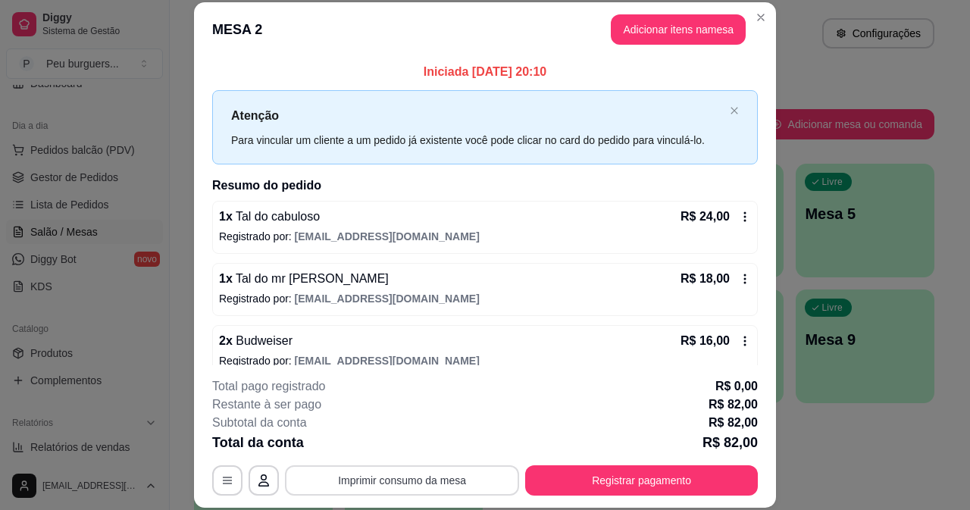
click at [395, 482] on button "Imprimir consumo da mesa" at bounding box center [402, 480] width 234 height 30
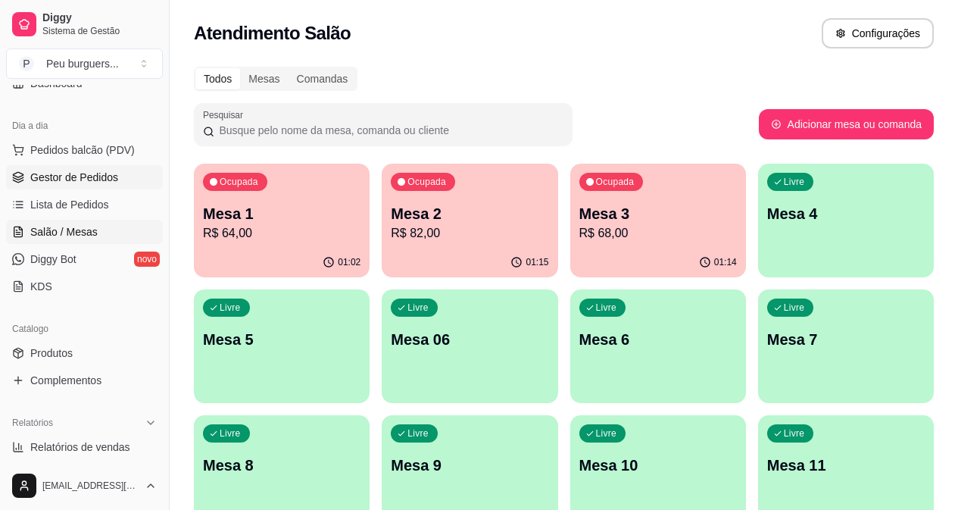
click at [79, 181] on span "Gestor de Pedidos" at bounding box center [74, 177] width 88 height 15
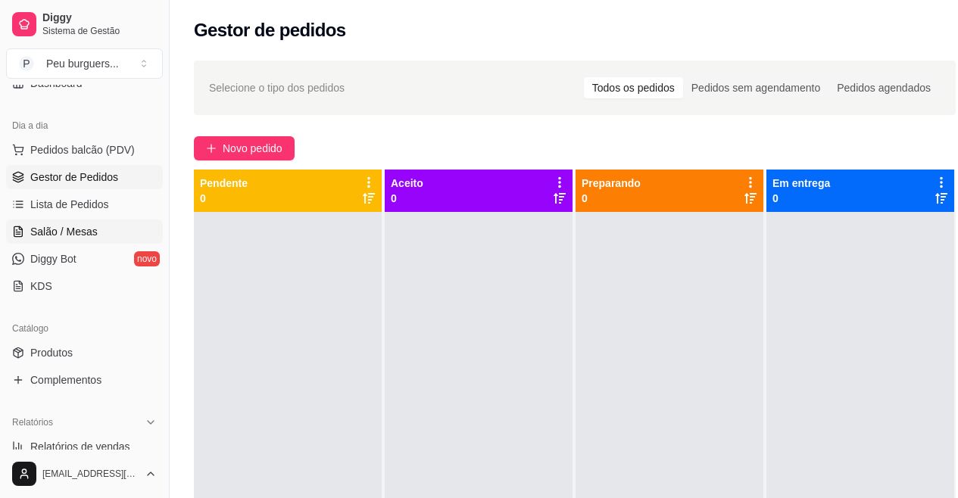
click at [91, 223] on link "Salão / Mesas" at bounding box center [84, 232] width 157 height 24
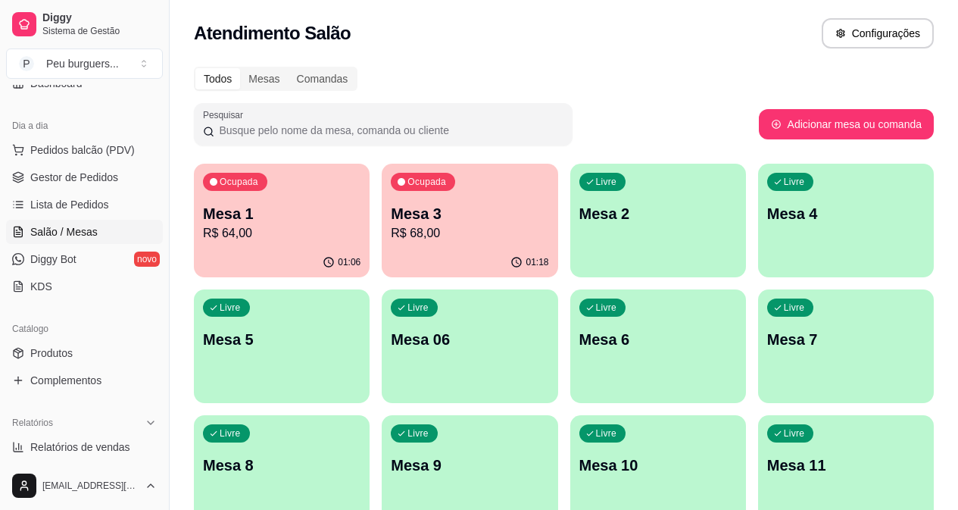
click at [265, 220] on p "Mesa 1" at bounding box center [282, 213] width 158 height 21
click at [241, 184] on p "Ocupada" at bounding box center [239, 182] width 39 height 12
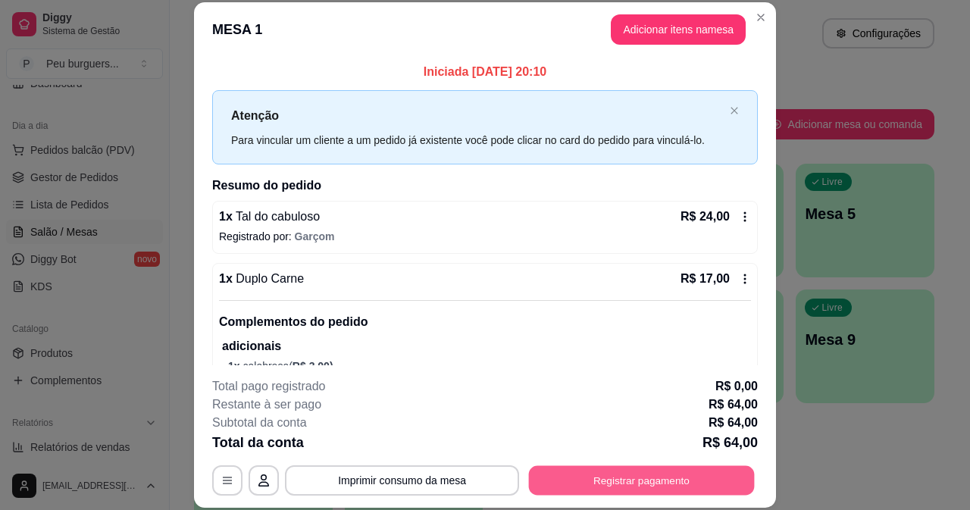
click at [630, 474] on button "Registrar pagamento" at bounding box center [642, 480] width 226 height 30
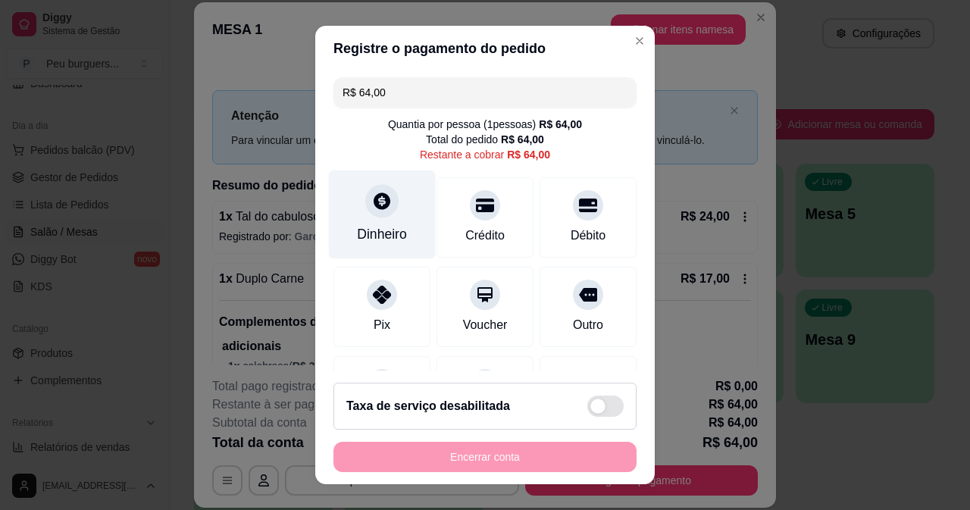
click at [389, 220] on div "Dinheiro" at bounding box center [382, 214] width 107 height 89
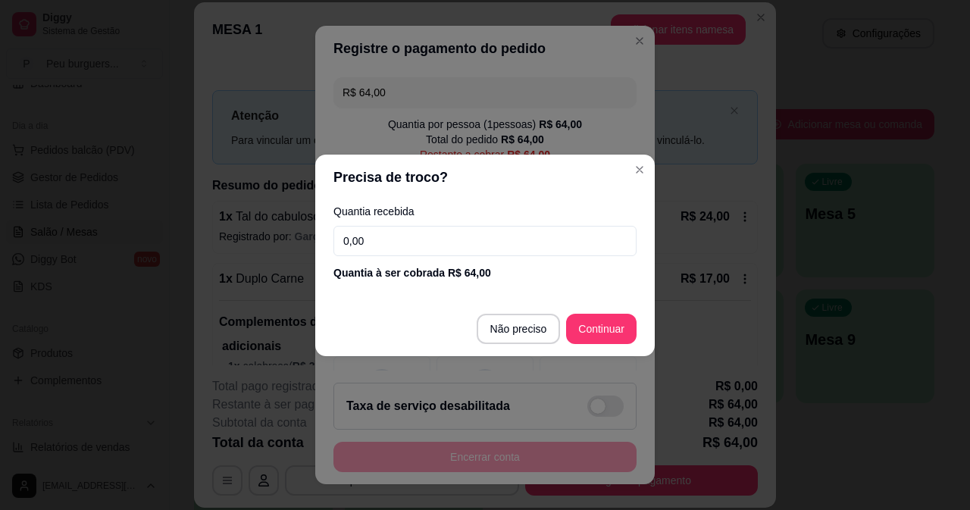
click at [371, 239] on input "0,00" at bounding box center [484, 241] width 303 height 30
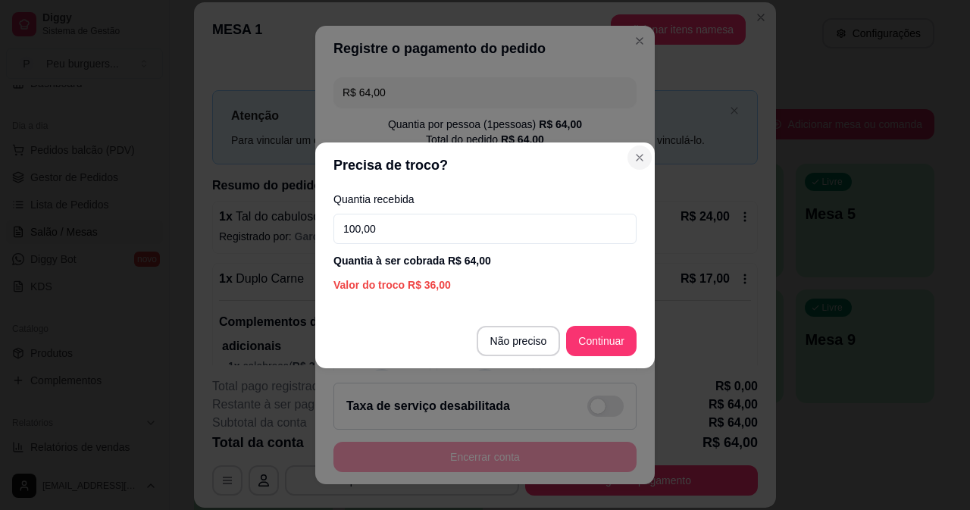
type input "100,00"
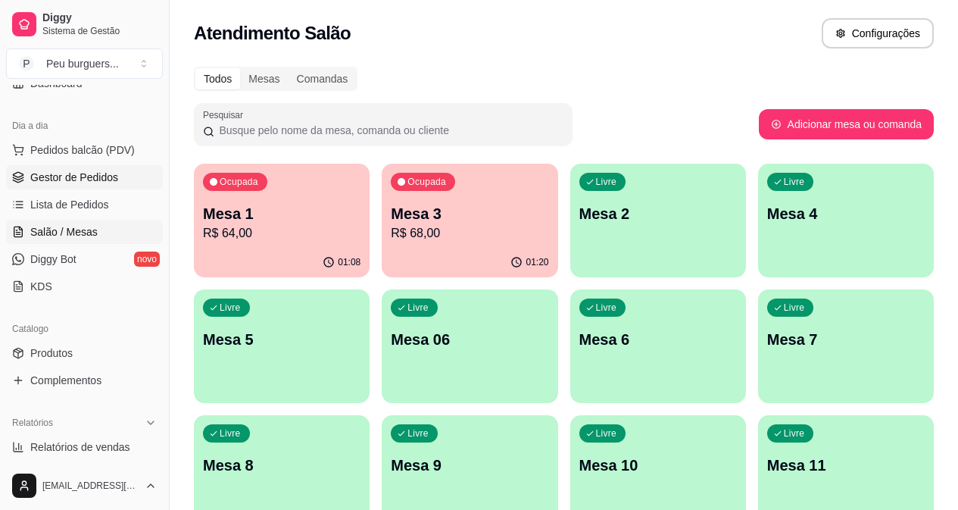
click at [79, 171] on span "Gestor de Pedidos" at bounding box center [74, 177] width 88 height 15
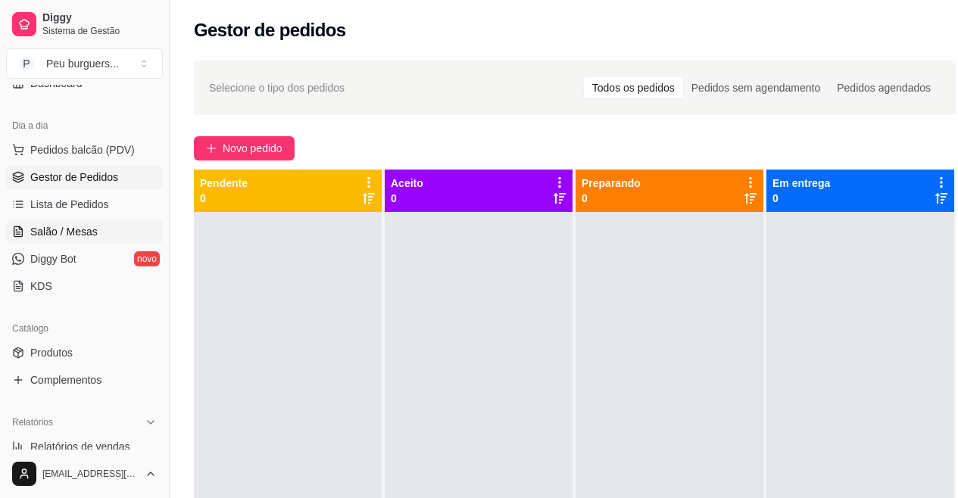
click at [92, 227] on span "Salão / Mesas" at bounding box center [63, 231] width 67 height 15
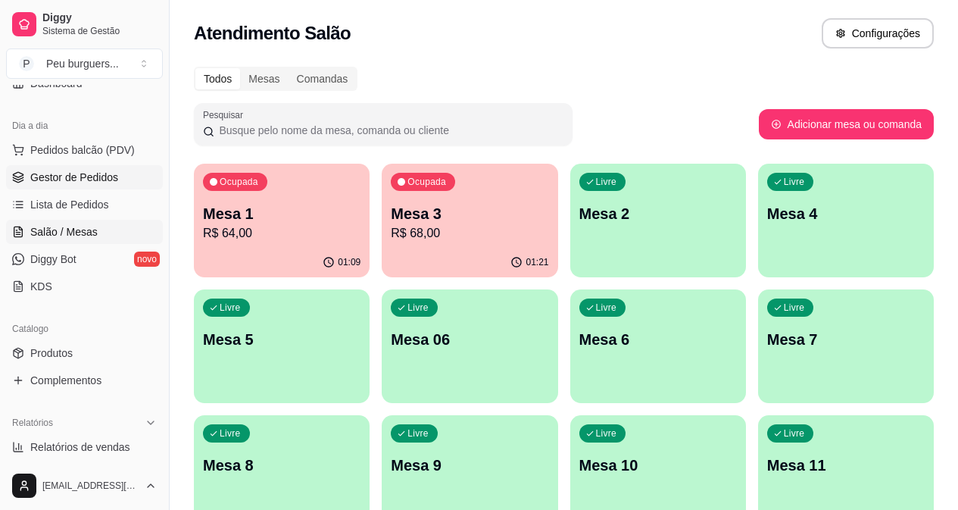
click at [83, 174] on span "Gestor de Pedidos" at bounding box center [74, 177] width 88 height 15
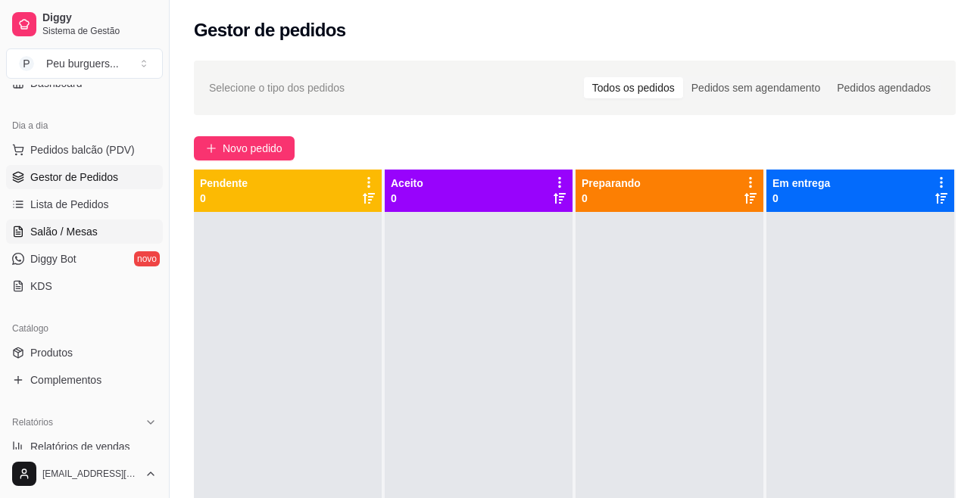
click at [95, 229] on link "Salão / Mesas" at bounding box center [84, 232] width 157 height 24
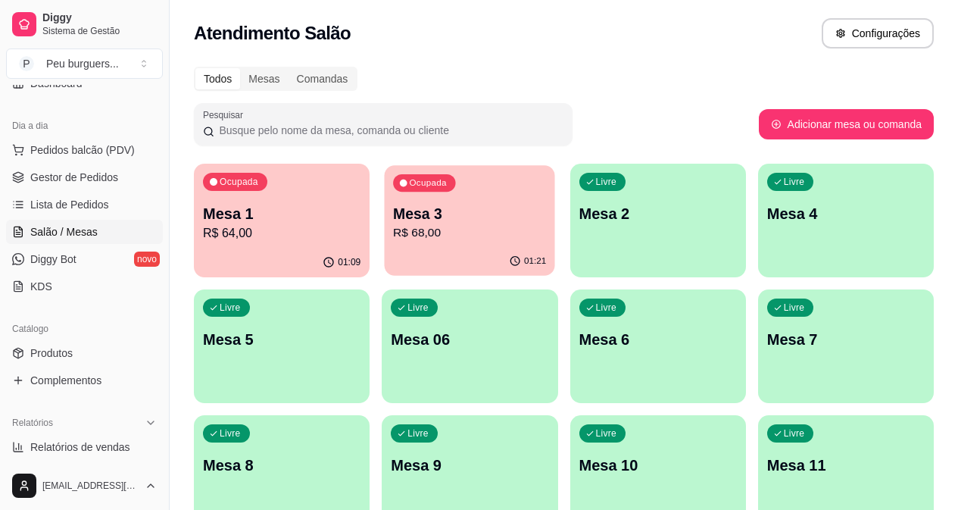
click at [420, 215] on p "Mesa 3" at bounding box center [469, 214] width 153 height 20
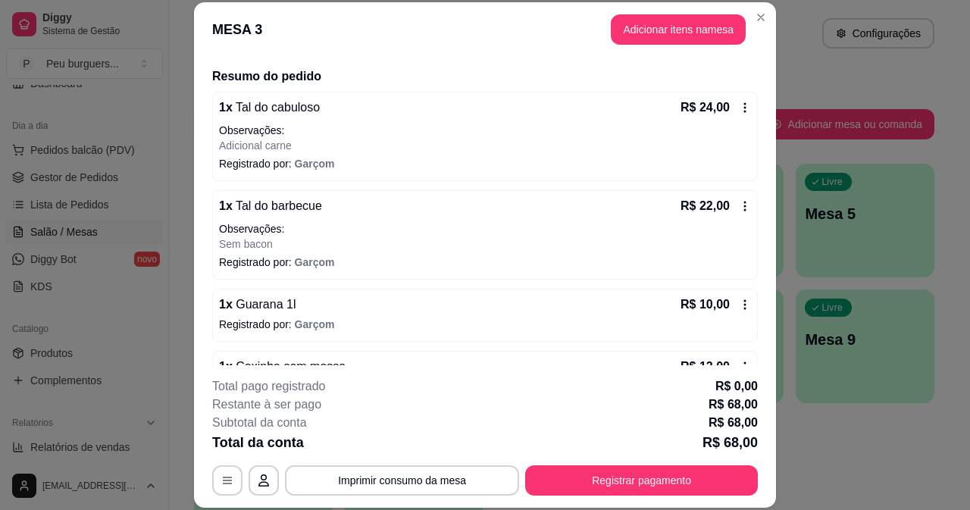
scroll to position [154, 0]
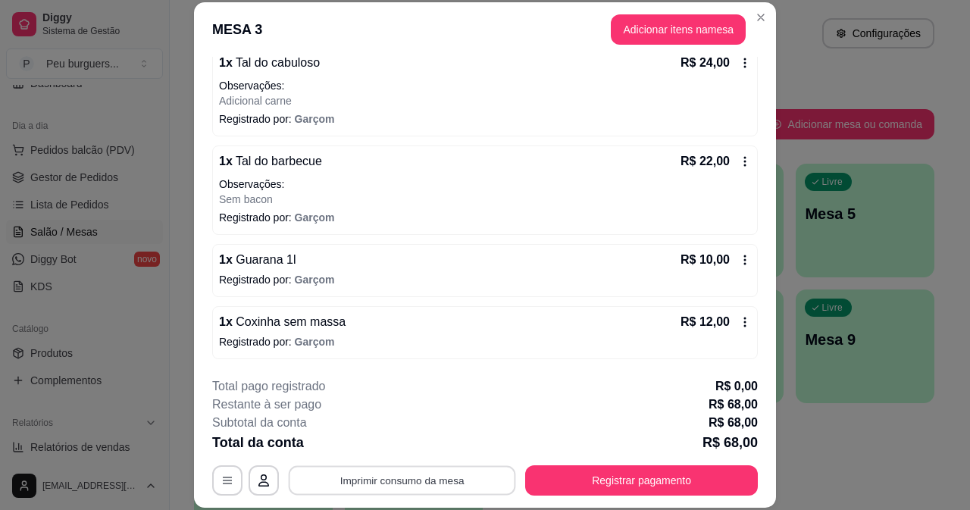
click at [383, 488] on button "Imprimir consumo da mesa" at bounding box center [402, 480] width 227 height 30
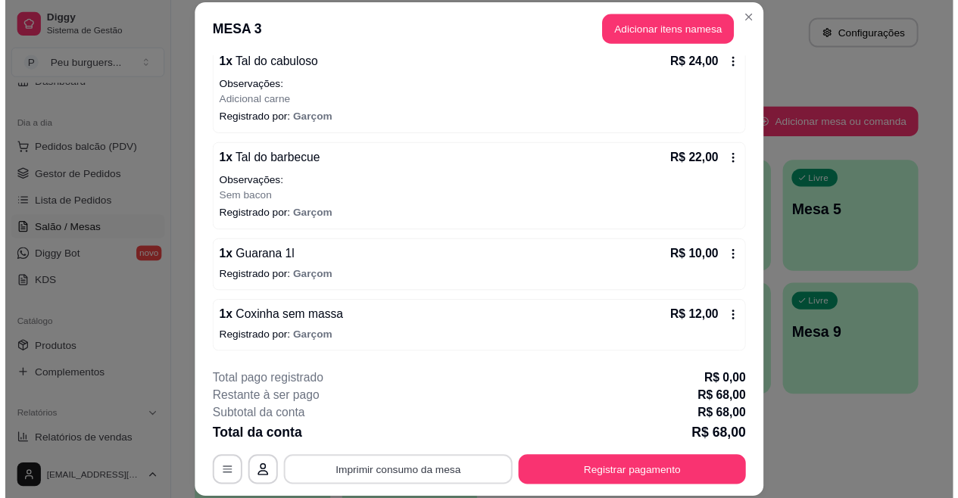
scroll to position [0, 0]
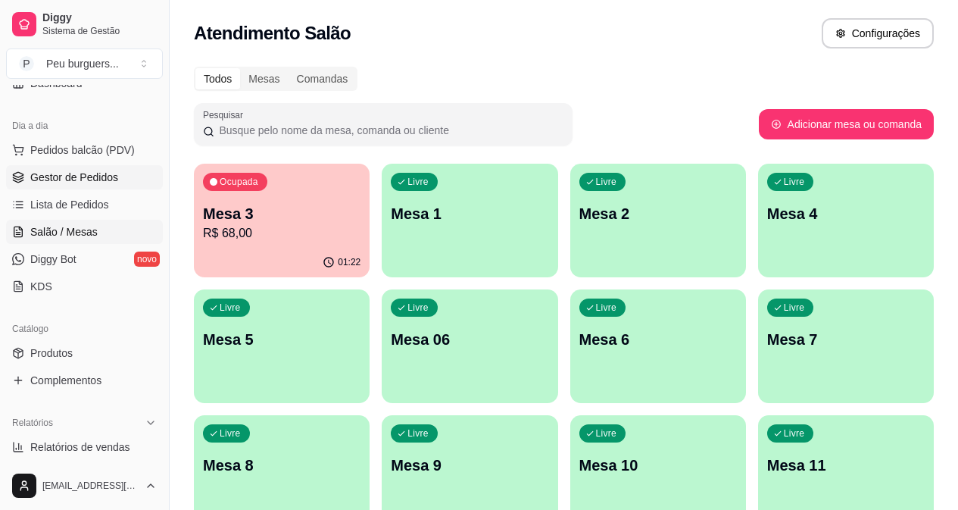
click at [86, 176] on span "Gestor de Pedidos" at bounding box center [74, 177] width 88 height 15
